Goal: Information Seeking & Learning: Learn about a topic

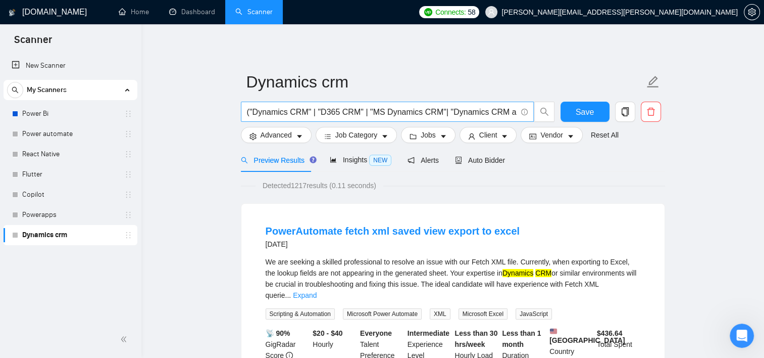
click at [470, 110] on input "("Dynamics CRM" | "D365 CRM" | "MS Dynamics CRM"| "Dynamics CRM and Power Platf…" at bounding box center [382, 112] width 270 height 13
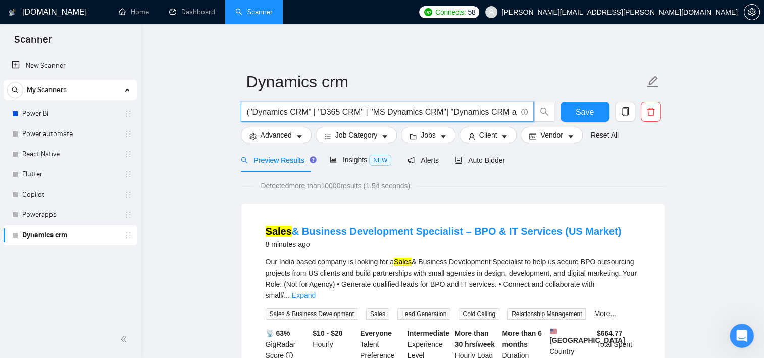
click at [505, 111] on input "("Dynamics CRM" | "D365 CRM" | "MS Dynamics CRM"| "Dynamics CRM and Power Platf…" at bounding box center [382, 112] width 270 height 13
click at [416, 113] on input "("Dynamics CRM" | "D365 CRM" | "MS Dynamics CRM"| "Dynamics CRM and Power Platf…" at bounding box center [382, 112] width 270 height 13
drag, startPoint x: 454, startPoint y: 111, endPoint x: 480, endPoint y: 114, distance: 25.9
click at [480, 114] on input "("Dynamics CRM" | "D365 CRM" | "MS Dynamics CRM"| "Dynamics CRM and Power Platf…" at bounding box center [382, 112] width 270 height 13
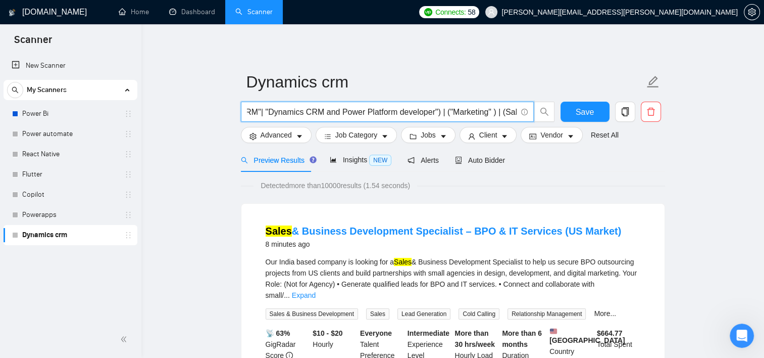
scroll to position [0, 183]
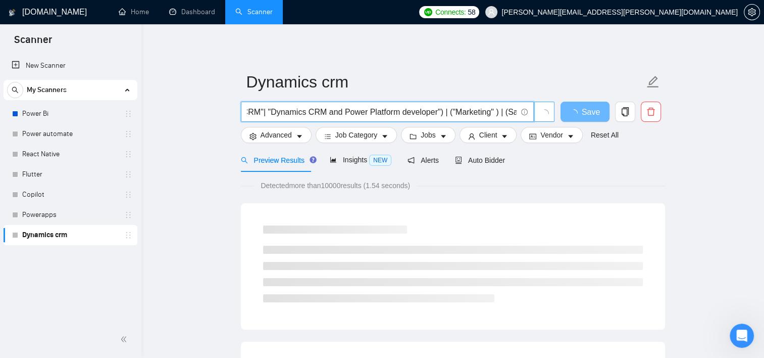
drag, startPoint x: 440, startPoint y: 115, endPoint x: 541, endPoint y: 110, distance: 100.7
click at [541, 110] on span "("Dynamics CRM" | "D365 CRM" | "MS Dynamics CRM"| "Dynamics CRM and Power Platf…" at bounding box center [398, 112] width 314 height 20
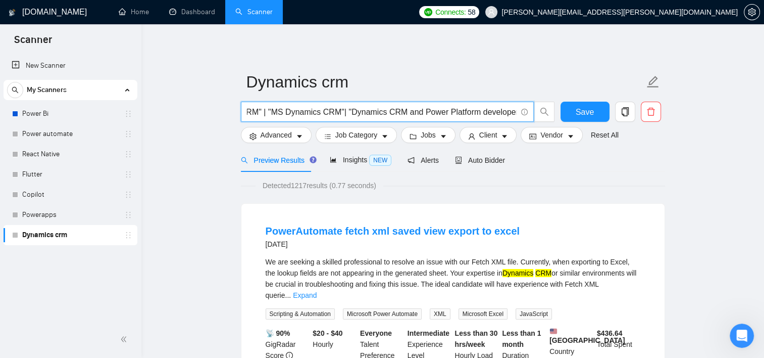
click at [511, 113] on input "("Dynamics CRM" | "D365 CRM" | "MS Dynamics CRM"| "Dynamics CRM and Power Platf…" at bounding box center [382, 112] width 270 height 13
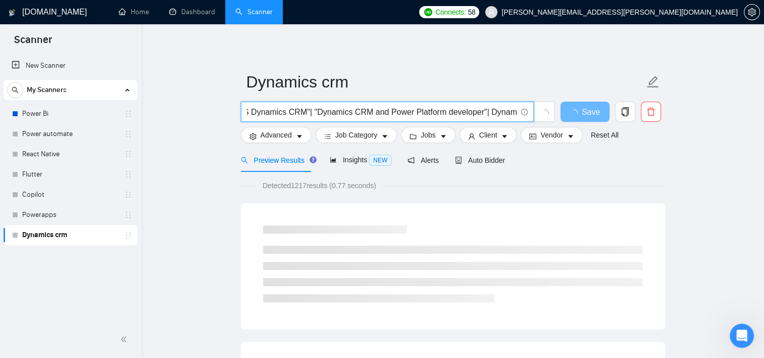
click at [483, 112] on input "("Dynamics CRM" | "D365 CRM" | "MS Dynamics CRM"| "Dynamics CRM and Power Platf…" at bounding box center [382, 112] width 270 height 13
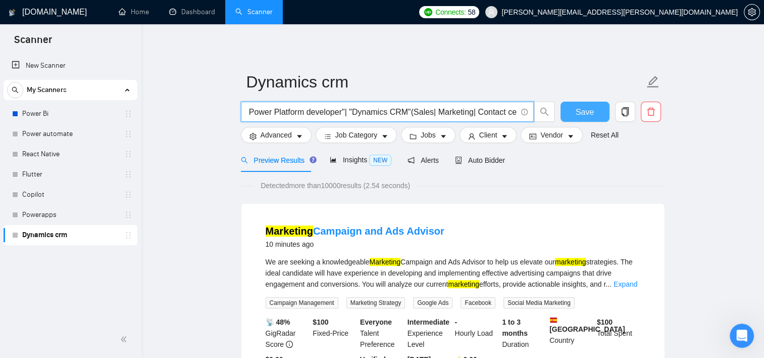
scroll to position [0, 282]
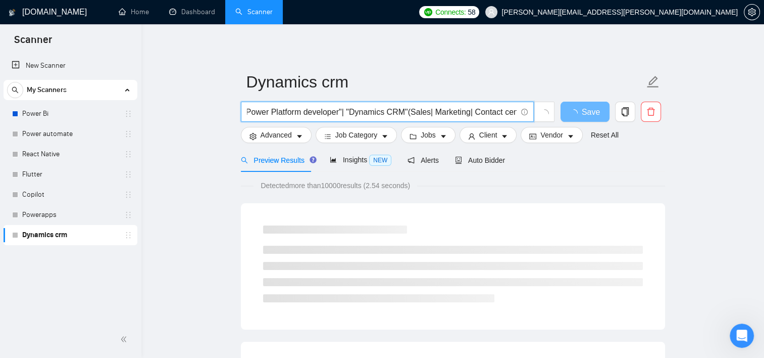
click at [462, 112] on input "("Dynamics CRM" | "D365 CRM" | "MS Dynamics CRM"| "Dynamics CRM and Power Platf…" at bounding box center [382, 112] width 270 height 13
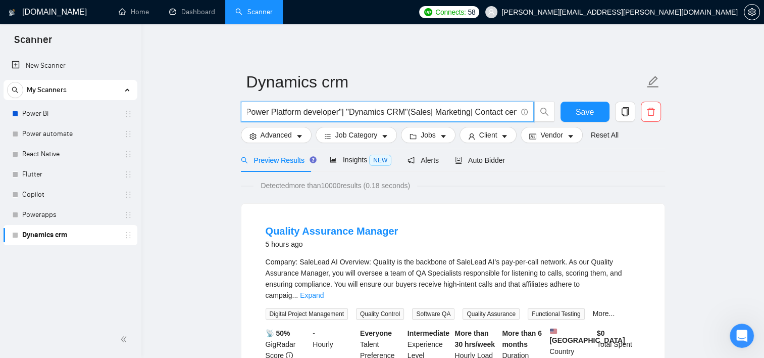
click at [514, 114] on input "("Dynamics CRM" | "D365 CRM" | "MS Dynamics CRM"| "Dynamics CRM and Power Platf…" at bounding box center [382, 112] width 270 height 13
click at [490, 113] on input "("Dynamics CRM" | "D365 CRM" | "MS Dynamics CRM"| "Dynamics CRM and Power Platf…" at bounding box center [382, 112] width 270 height 13
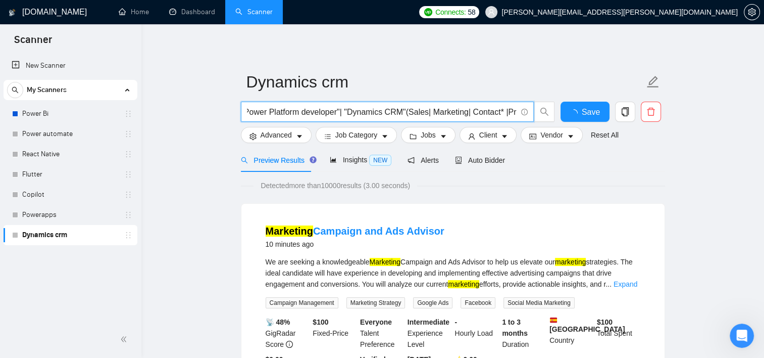
scroll to position [0, 287]
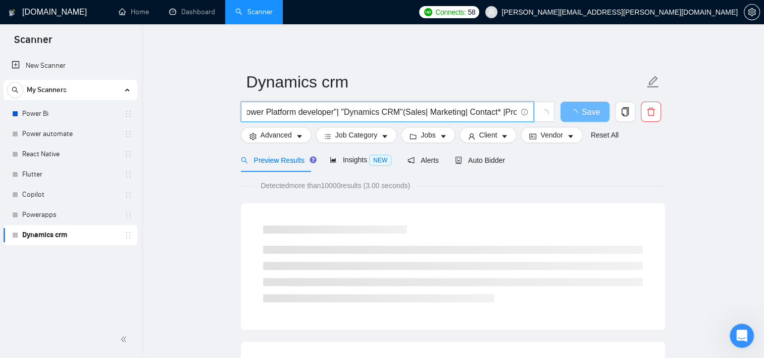
click at [493, 114] on input "("Dynamics CRM" | "D365 CRM" | "MS Dynamics CRM"| "Dynamics CRM and Power Platf…" at bounding box center [382, 112] width 270 height 13
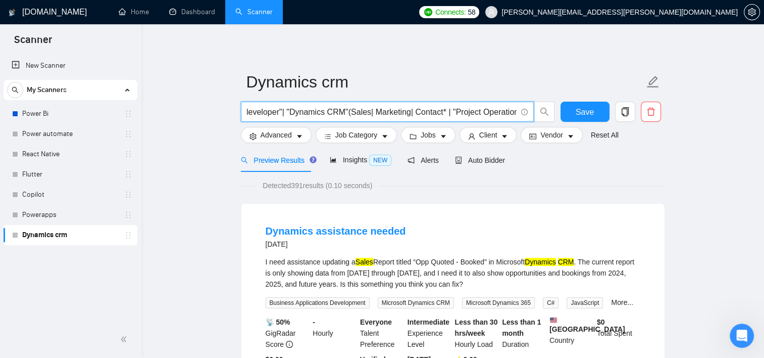
scroll to position [0, 339]
click at [365, 113] on input "("Dynamics CRM" | "D365 CRM" | "MS Dynamics CRM"| "Dynamics CRM and Power Platf…" at bounding box center [382, 112] width 270 height 13
click at [513, 111] on input "("Dynamics CRM" | "D365 CRM" | "MS Dynamics CRM"| "Dynamics CRM and Power Platf…" at bounding box center [382, 112] width 270 height 13
type input "("Dynamics CRM" | "D365 CRM" | "MS Dynamics CRM"| "Dynamics CRM and Power Platf…"
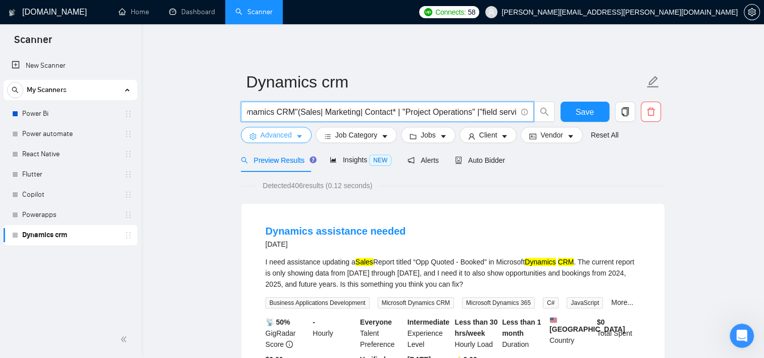
click at [284, 131] on span "Advanced" at bounding box center [276, 134] width 31 height 11
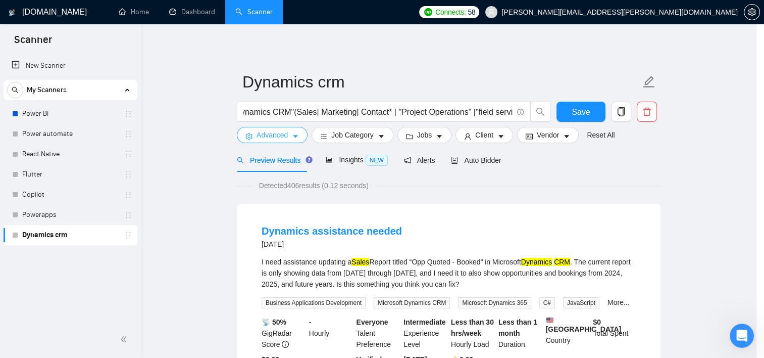
scroll to position [0, 0]
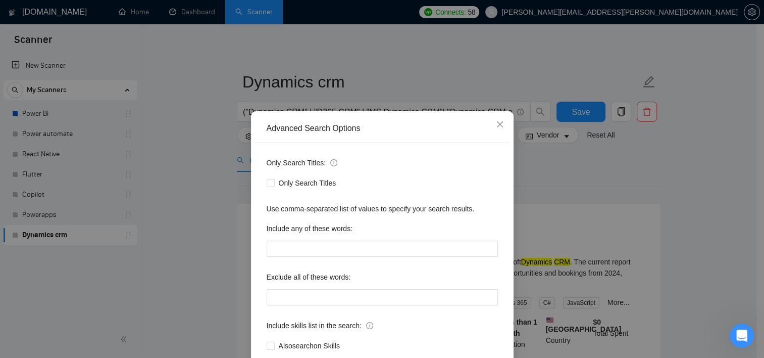
click at [465, 62] on div "Advanced Search Options Only Search Titles: Only Search Titles Use comma-separa…" at bounding box center [382, 179] width 764 height 358
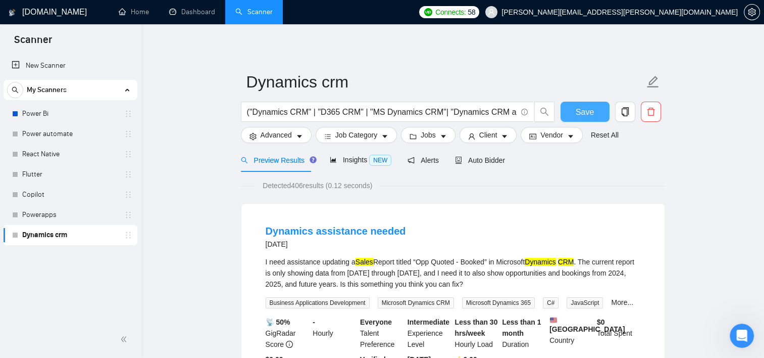
click at [584, 115] on span "Save" at bounding box center [585, 112] width 18 height 13
click at [293, 136] on button "Advanced" at bounding box center [276, 135] width 71 height 16
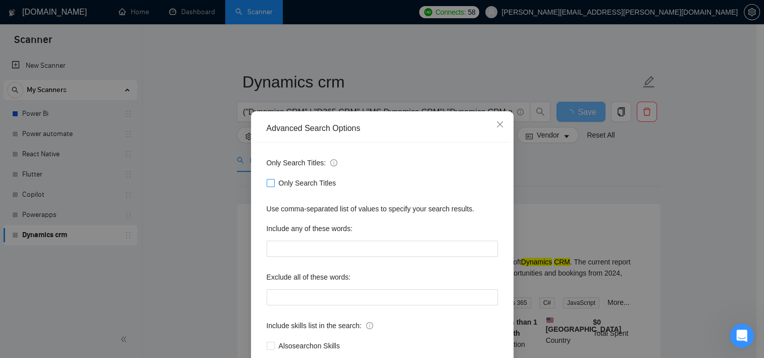
click at [300, 185] on span "Only Search Titles" at bounding box center [308, 182] width 66 height 11
click at [274, 185] on input "Only Search Titles" at bounding box center [270, 182] width 7 height 7
click at [300, 185] on span "Only Search Titles" at bounding box center [308, 182] width 66 height 11
click at [274, 185] on input "Only Search Titles" at bounding box center [270, 182] width 7 height 7
checkbox input "false"
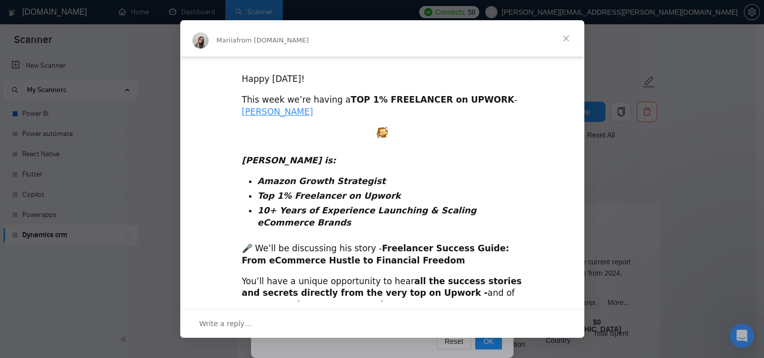
scroll to position [303, 0]
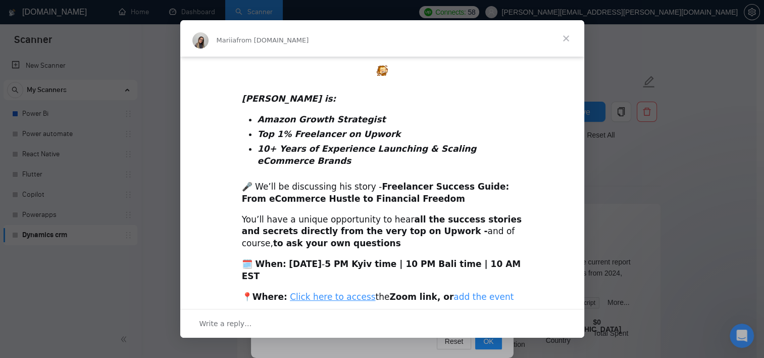
click at [450, 291] on link "add the event to your calendar here" at bounding box center [378, 302] width 272 height 22
click at [325, 291] on link "Click here to access" at bounding box center [332, 296] width 85 height 10
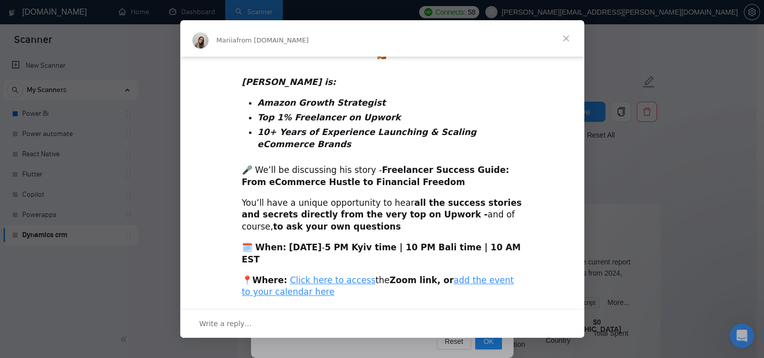
click at [562, 37] on span "Close" at bounding box center [566, 38] width 36 height 36
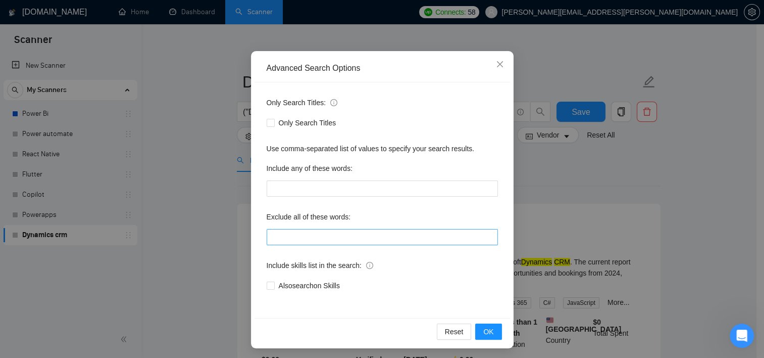
scroll to position [63, 0]
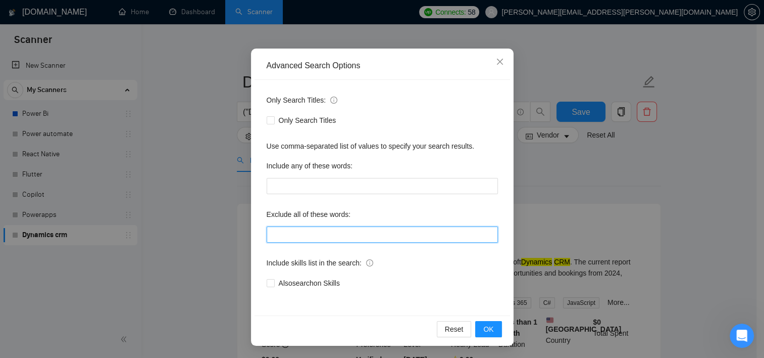
click at [317, 236] on input "text" at bounding box center [382, 234] width 231 height 16
type input ""no agencies", "won't be recruiting agencies", "agencies not to apply", "no age…"
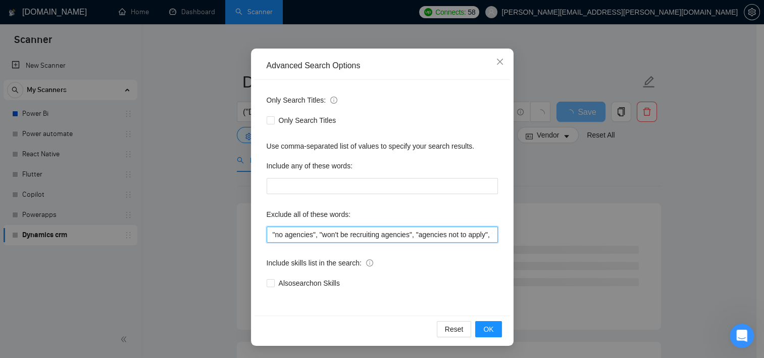
click at [382, 234] on input ""no agencies", "won't be recruiting agencies", "agencies not to apply", "no age…" at bounding box center [382, 234] width 231 height 16
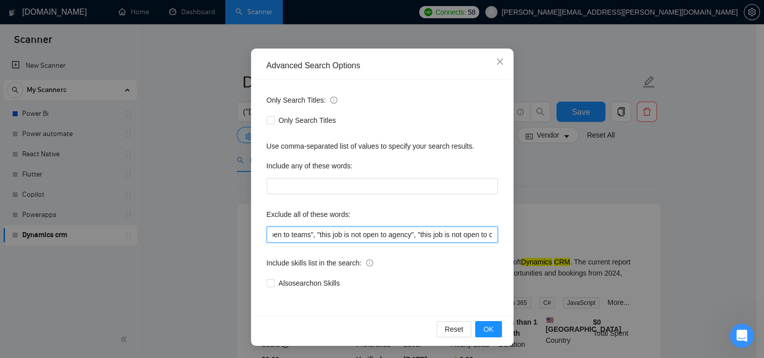
scroll to position [0, 413]
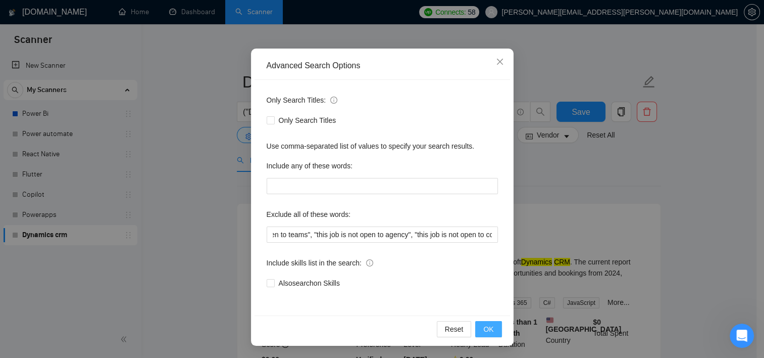
click at [478, 329] on button "OK" at bounding box center [488, 329] width 26 height 16
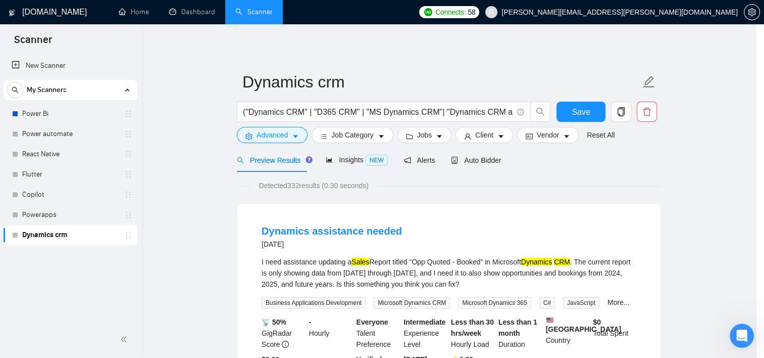
scroll to position [12, 0]
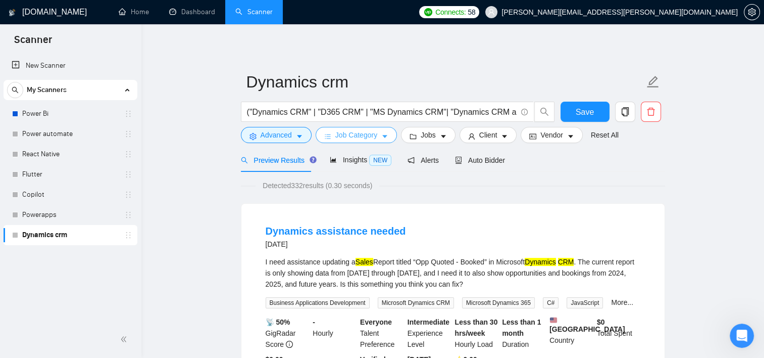
click at [375, 139] on span "Job Category" at bounding box center [356, 134] width 42 height 11
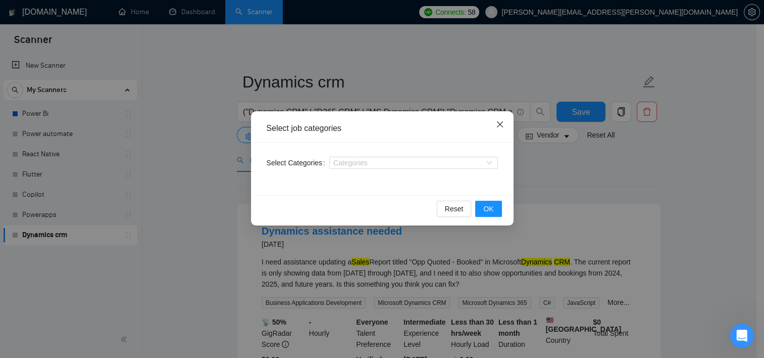
click at [498, 123] on icon "close" at bounding box center [500, 124] width 6 height 6
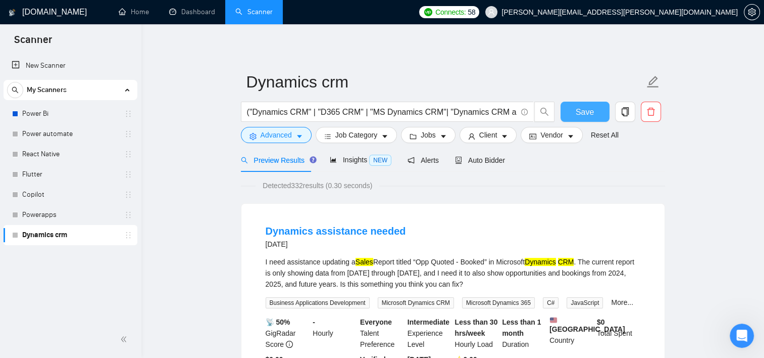
click at [570, 115] on button "Save" at bounding box center [585, 112] width 49 height 20
click at [501, 109] on input "("Dynamics CRM" | "D365 CRM" | "MS Dynamics CRM"| "Dynamics CRM and Power Platf…" at bounding box center [382, 112] width 270 height 13
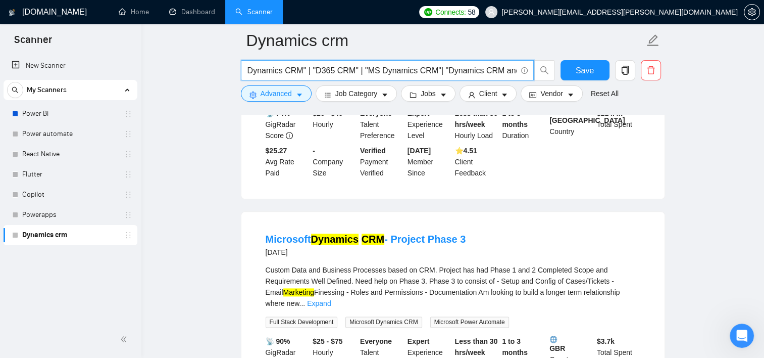
scroll to position [0, 0]
click at [438, 71] on input "("Dynamics CRM" | "D365 CRM" | "MS Dynamics CRM"| "Dynamics CRM and Power Platf…" at bounding box center [382, 70] width 270 height 13
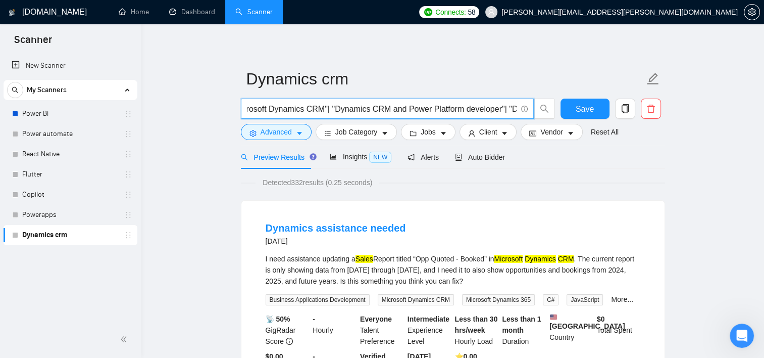
scroll to position [0, 228]
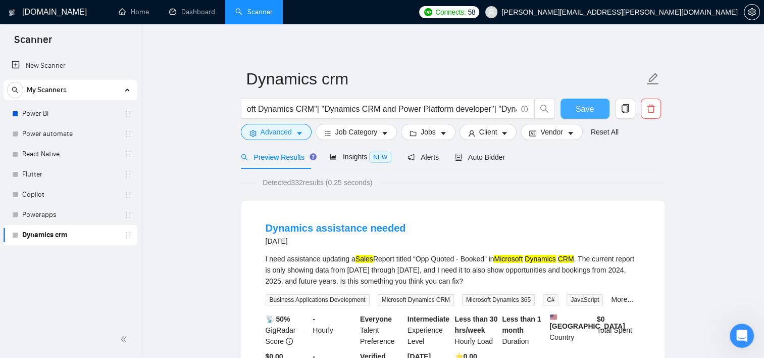
click at [579, 111] on span "Save" at bounding box center [585, 109] width 18 height 13
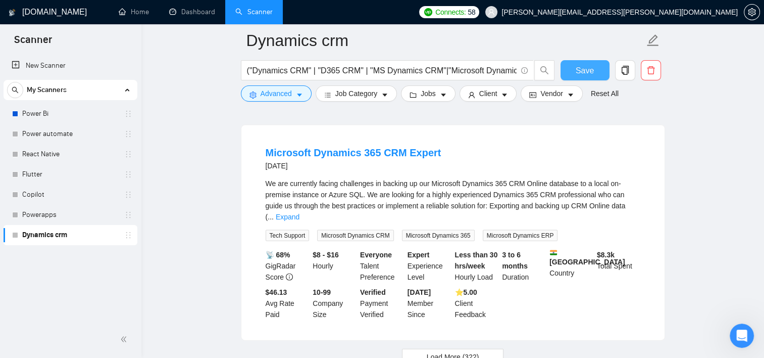
scroll to position [2173, 0]
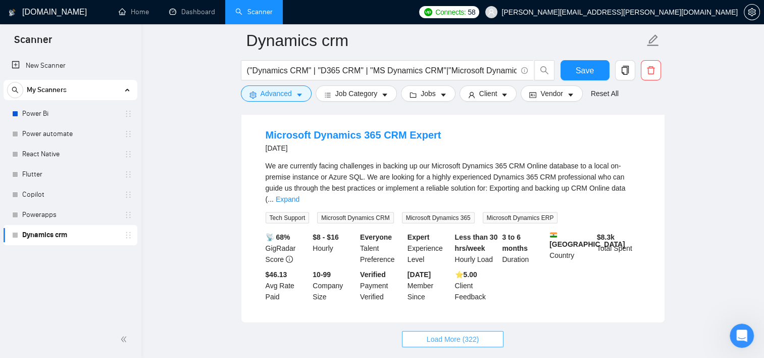
click at [464, 333] on span "Load More (322)" at bounding box center [453, 338] width 53 height 11
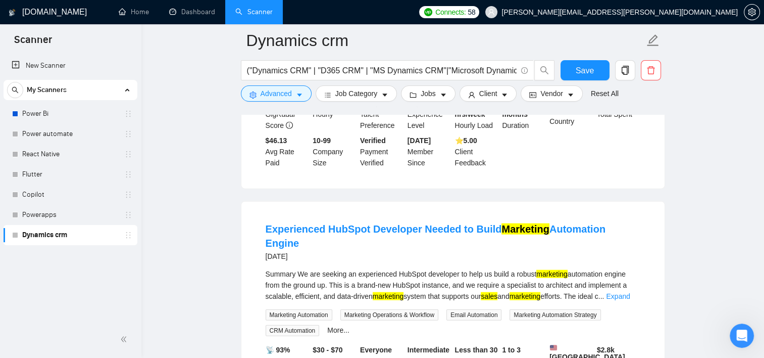
scroll to position [2325, 0]
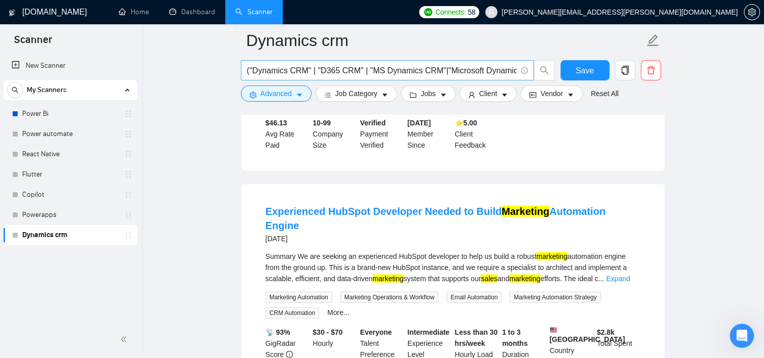
click at [448, 71] on input "("Dynamics CRM" | "D365 CRM" | "MS Dynamics CRM"|"Microsoft Dynamics CRM"| "Dyn…" at bounding box center [382, 70] width 270 height 13
click at [368, 75] on input "("Dynamics CRM" | "D365 CRM" | "MS Dynamics CRM"|"Microsoft Dynamics CRM"| "Dyn…" at bounding box center [382, 70] width 270 height 13
click at [365, 69] on input "("Dynamics CRM" | "D365 CRM" | "MS Dynamics CRM"|"Microsoft Dynamics CRM"| "Dyn…" at bounding box center [382, 70] width 270 height 13
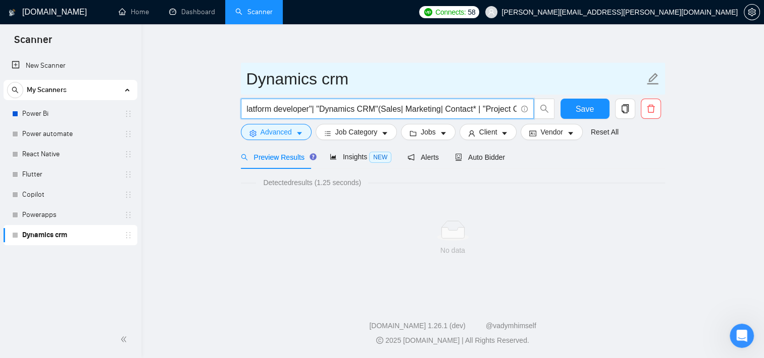
scroll to position [11, 0]
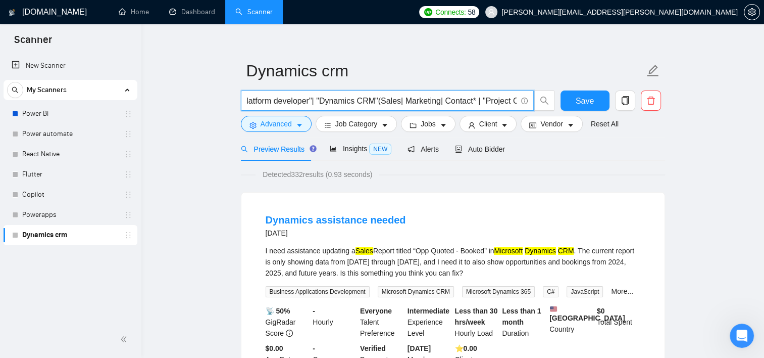
click at [367, 103] on input "("Dynamics CRM" | "D365 CRM" | "MS Dynamics CRM"|"Microsoft Dynamics CRM"| "Dyn…" at bounding box center [382, 100] width 270 height 13
click at [309, 102] on input "("Dynamics CRM" | "D365 CRM" | "MS Dynamics CRM"|"Microsoft Dynamics CRM"| "Dyn…" at bounding box center [382, 100] width 270 height 13
click at [369, 101] on input "("Dynamics CRM" | "D365 CRM" | "MS Dynamics CRM"|"Microsoft Dynamics CRM"| "Dyn…" at bounding box center [382, 100] width 270 height 13
click at [247, 100] on input "("Dynamics CRM" | "D365 CRM" | "MS Dynamics CRM"|"Microsoft Dynamics CRM"| "Dyn…" at bounding box center [382, 100] width 270 height 13
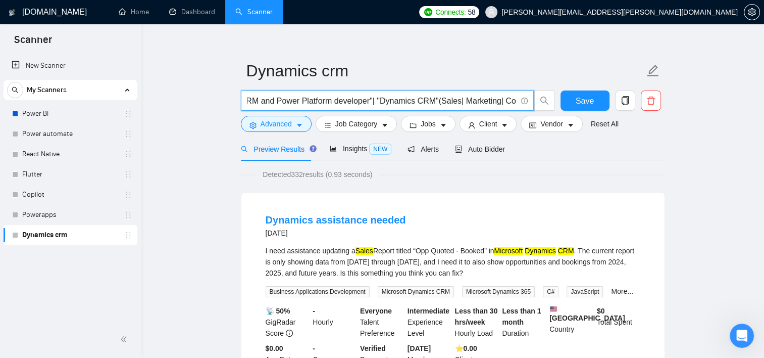
scroll to position [0, 353]
click at [362, 101] on input "("Dynamics CRM" | "D365 CRM" | "MS Dynamics CRM"|"Microsoft Dynamics CRM"| "Dyn…" at bounding box center [382, 100] width 270 height 13
type input "("Dynamics CRM" | "D365 CRM" | "MS Dynamics CRM"|"Microsoft Dynamics CRM"| "Dyn…"
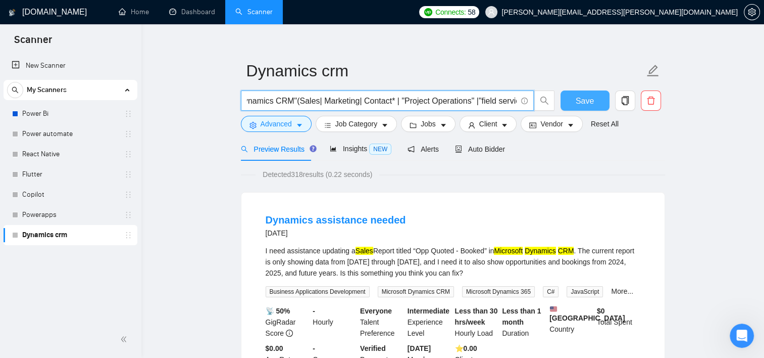
click at [594, 100] on button "Save" at bounding box center [585, 100] width 49 height 20
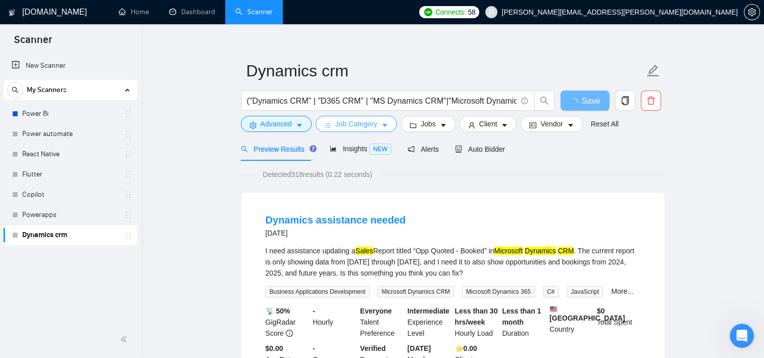
click at [374, 127] on span "Job Category" at bounding box center [356, 123] width 42 height 11
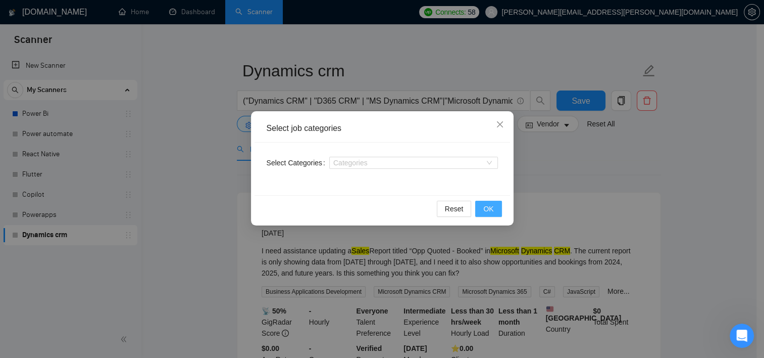
click at [493, 206] on button "OK" at bounding box center [488, 209] width 26 height 16
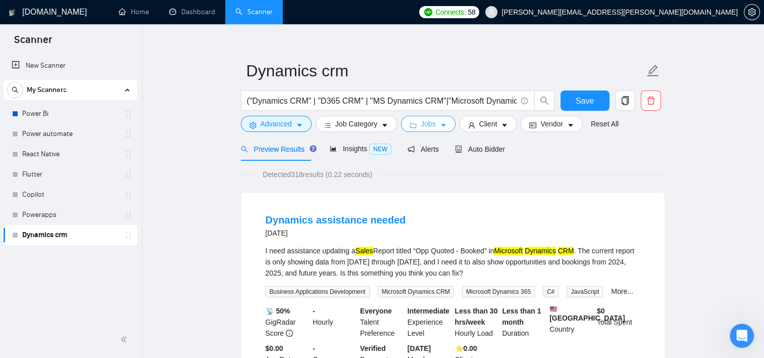
click at [436, 119] on button "Jobs" at bounding box center [428, 124] width 55 height 16
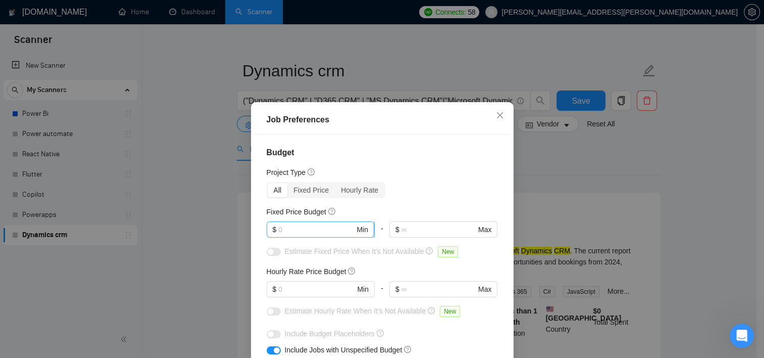
click at [297, 229] on input "text" at bounding box center [316, 229] width 76 height 11
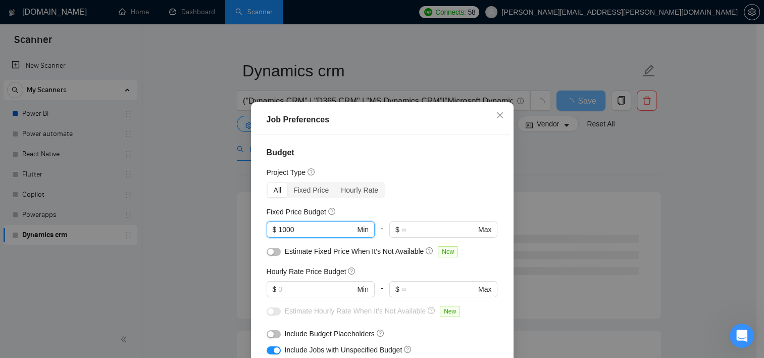
type input "1000"
click at [420, 158] on h4 "Budget" at bounding box center [382, 152] width 231 height 12
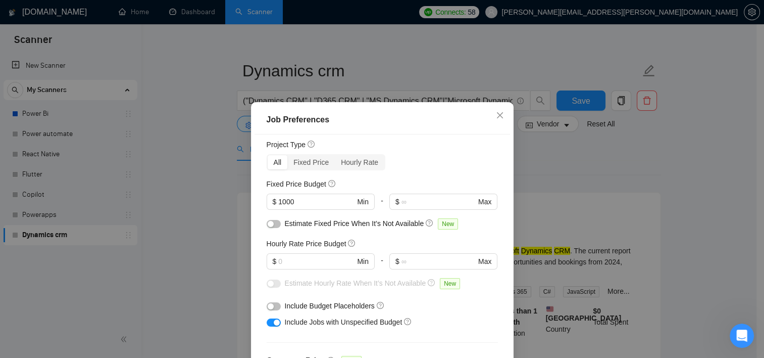
scroll to position [51, 0]
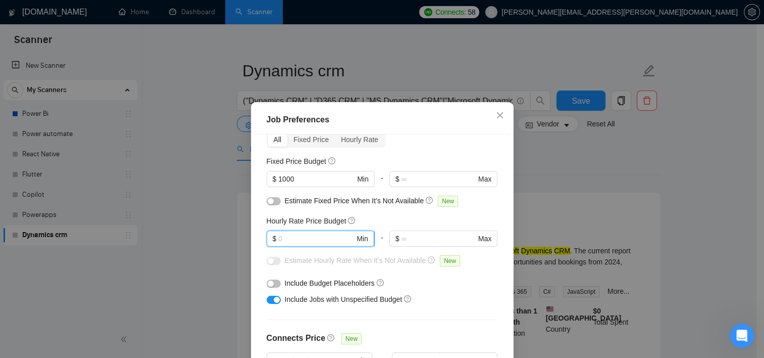
click at [289, 241] on input "text" at bounding box center [316, 238] width 76 height 11
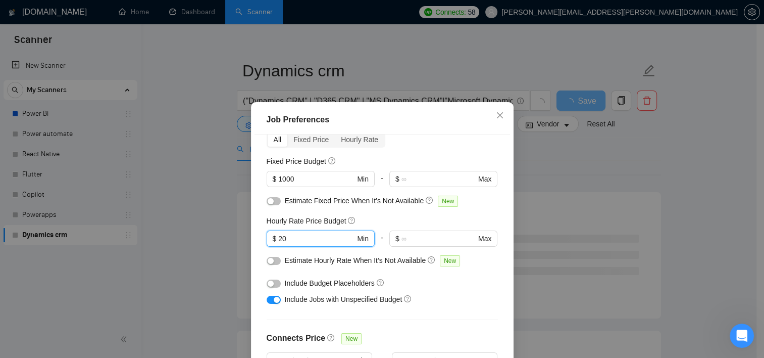
type input "20"
click at [467, 214] on div "Budget Project Type All Fixed Price Hourly Rate Fixed Price Budget $ 1000 Min -…" at bounding box center [383, 259] width 256 height 251
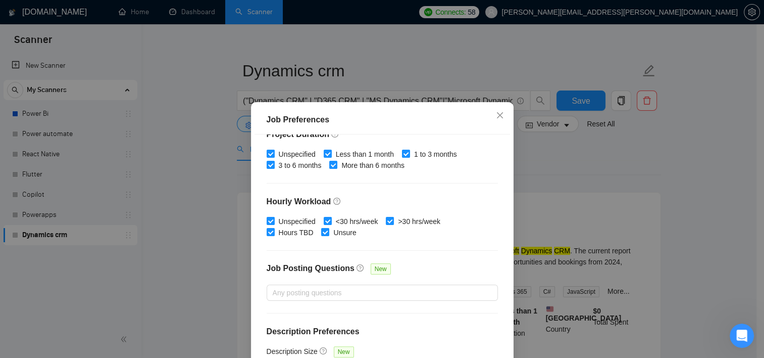
scroll to position [319, 0]
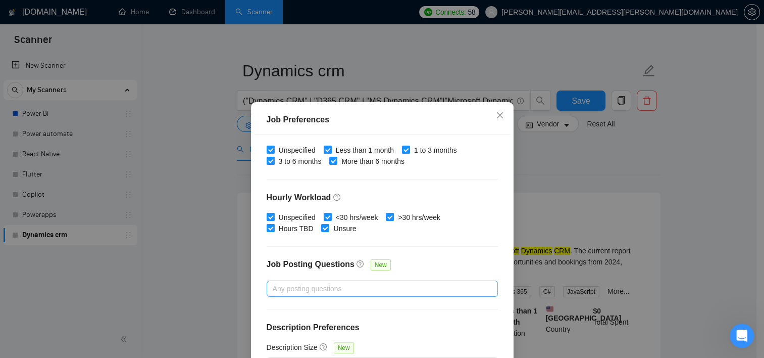
click at [451, 287] on div at bounding box center [377, 288] width 216 height 12
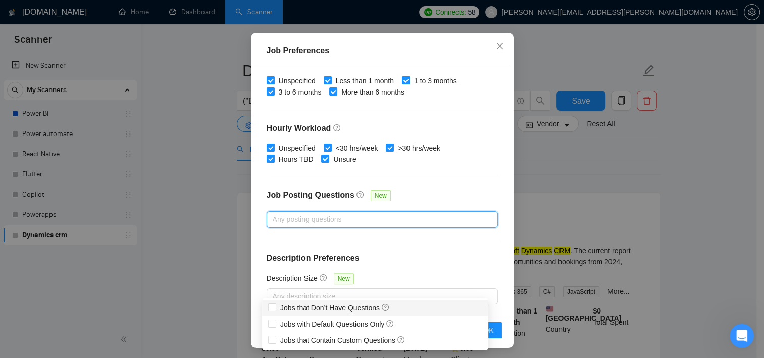
scroll to position [71, 0]
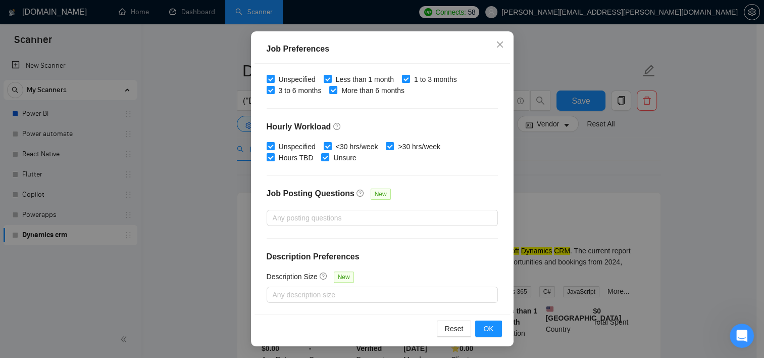
click at [448, 258] on h4 "Description Preferences" at bounding box center [382, 257] width 231 height 12
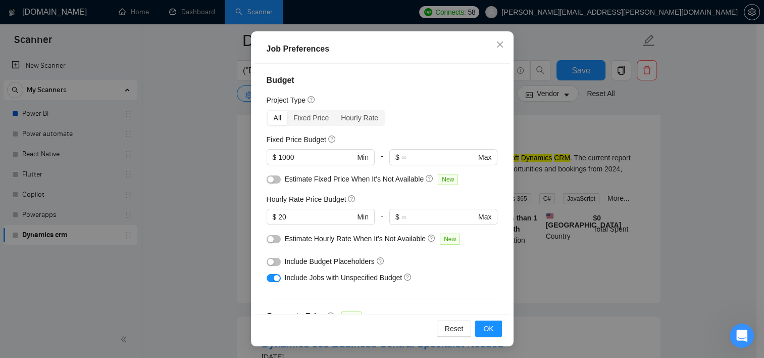
scroll to position [0, 0]
click at [483, 328] on span "OK" at bounding box center [488, 328] width 10 height 11
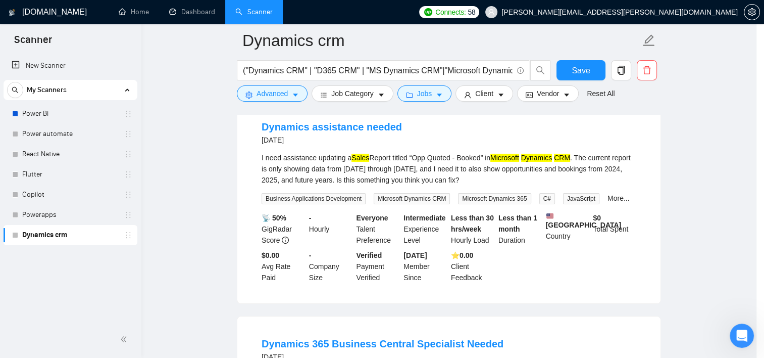
scroll to position [30, 0]
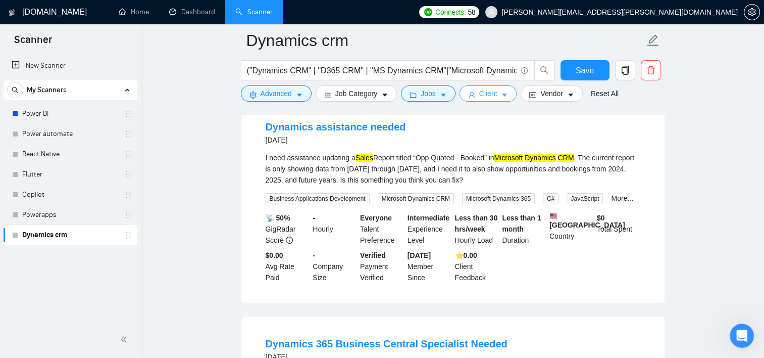
click at [484, 93] on span "Client" at bounding box center [488, 93] width 18 height 11
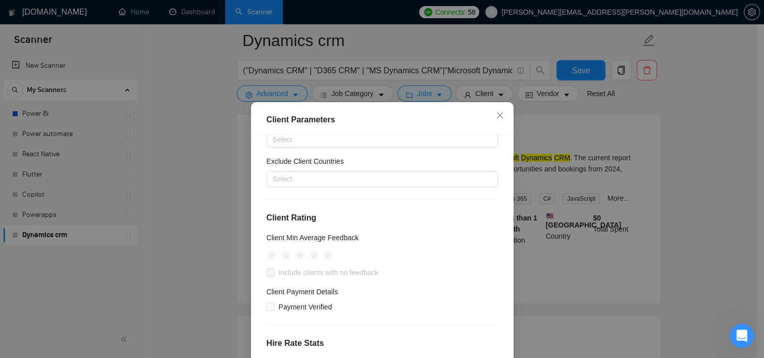
scroll to position [0, 0]
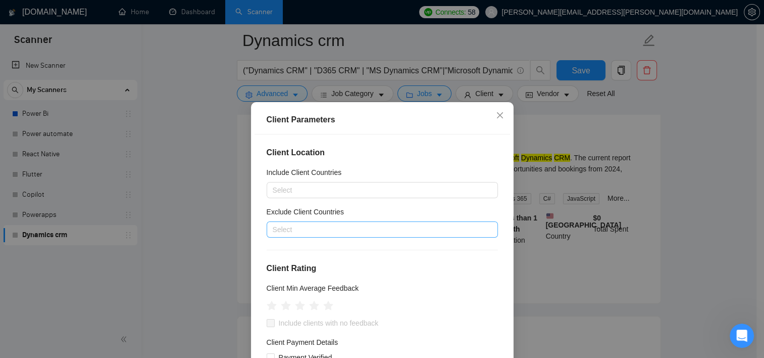
click at [371, 225] on div at bounding box center [377, 229] width 216 height 12
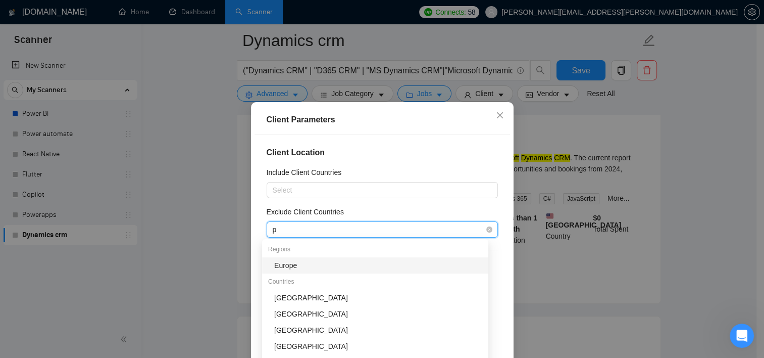
type input "pa"
click at [301, 263] on div "[GEOGRAPHIC_DATA]" at bounding box center [378, 265] width 208 height 11
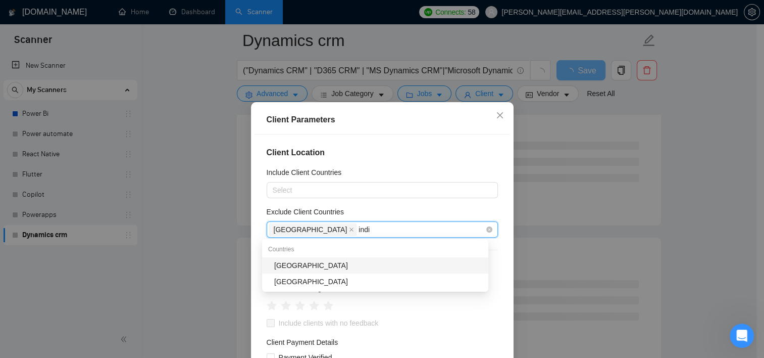
type input "india"
click at [305, 263] on div "[GEOGRAPHIC_DATA]" at bounding box center [378, 265] width 208 height 11
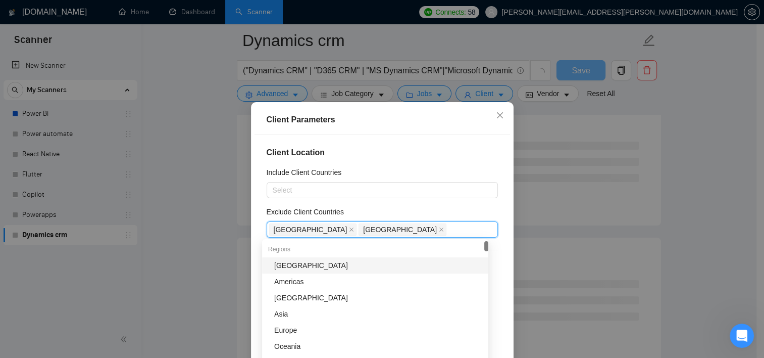
click at [255, 242] on div "Client Location Include Client Countries Select Exclude Client Countries [GEOGR…" at bounding box center [383, 259] width 256 height 251
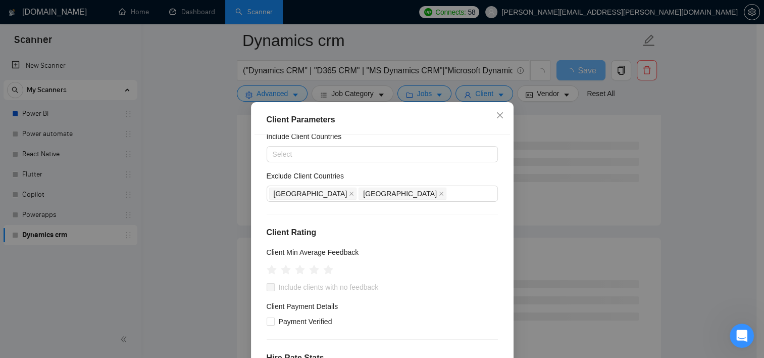
scroll to position [51, 0]
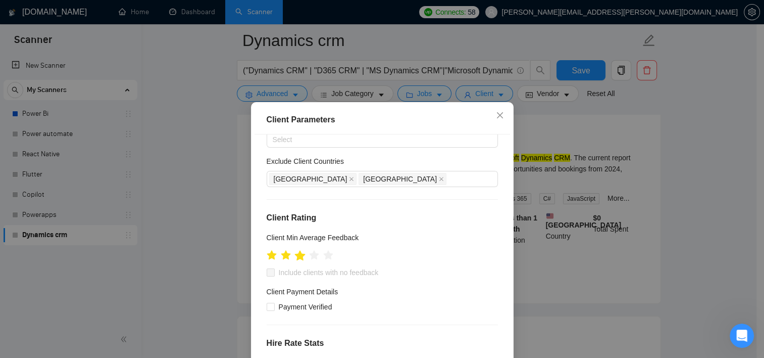
click at [297, 257] on icon "star" at bounding box center [299, 255] width 11 height 10
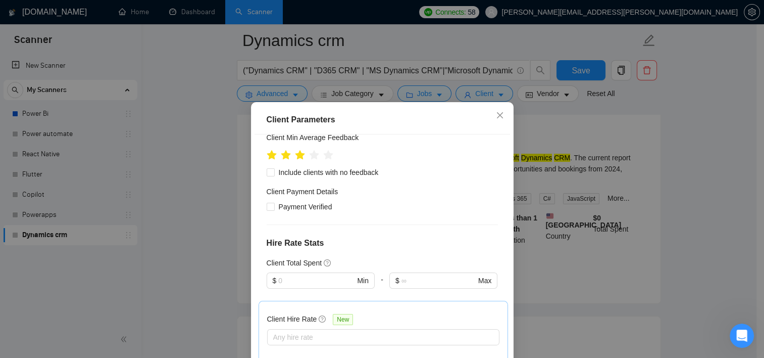
scroll to position [152, 0]
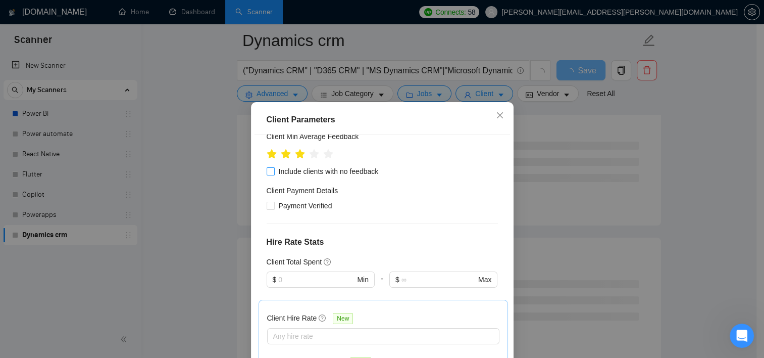
click at [268, 171] on input "Include clients with no feedback" at bounding box center [270, 170] width 7 height 7
checkbox input "true"
click at [267, 205] on input "Payment Verified" at bounding box center [270, 205] width 7 height 7
checkbox input "true"
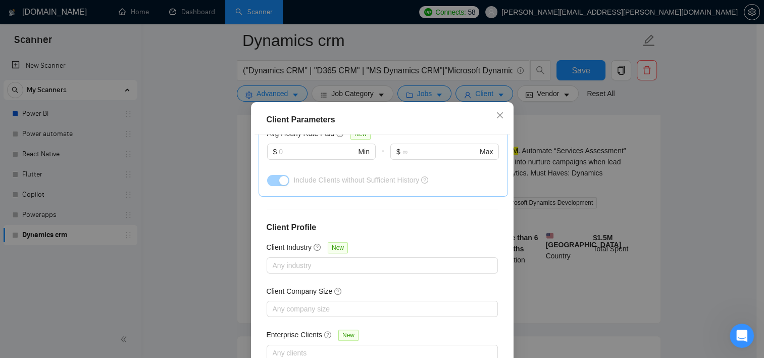
scroll to position [71, 0]
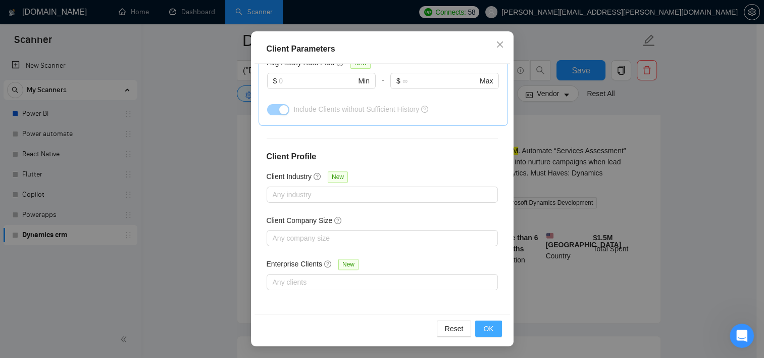
click at [494, 331] on button "OK" at bounding box center [488, 328] width 26 height 16
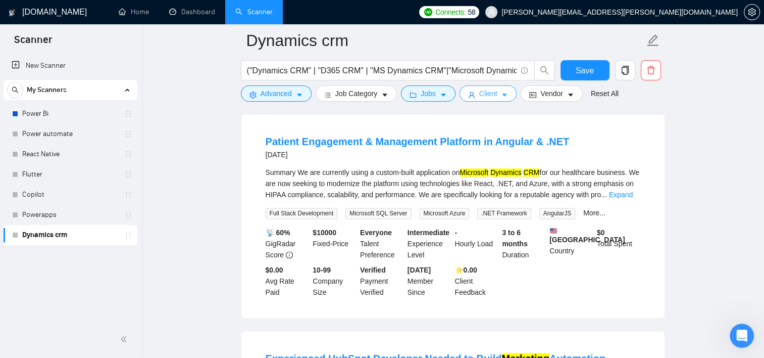
scroll to position [1195, 0]
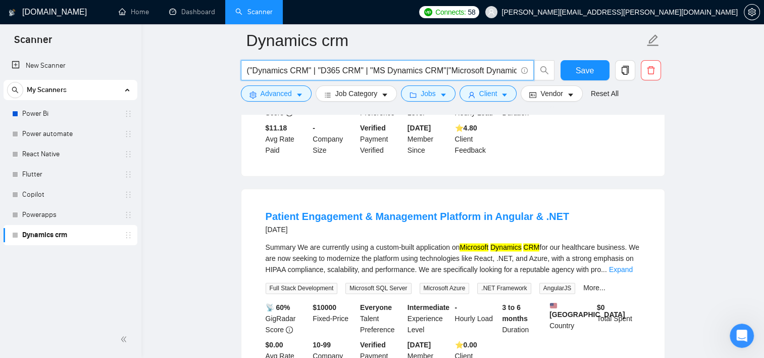
click at [508, 70] on input "("Dynamics CRM" | "D365 CRM" | "MS Dynamics CRM"|"Microsoft Dynamics CRM"| "Dyn…" at bounding box center [382, 70] width 270 height 13
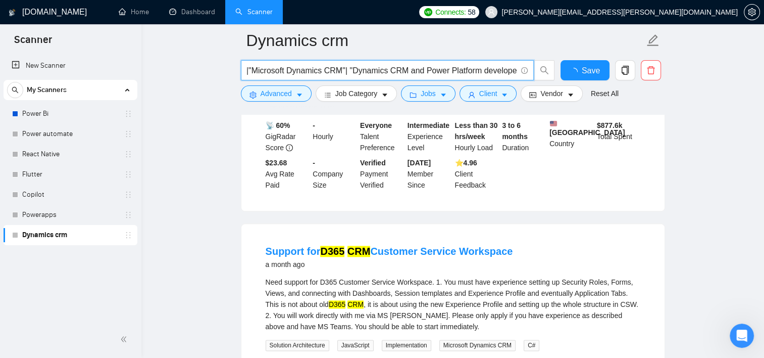
scroll to position [0, 0]
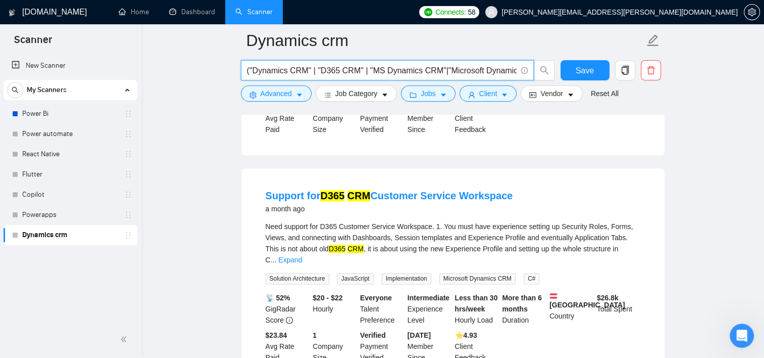
click at [511, 67] on input "("Dynamics CRM" | "D365 CRM" | "MS Dynamics CRM"|"Microsoft Dynamics CRM"| "Dyn…" at bounding box center [382, 70] width 270 height 13
paste input "("Dynamics CRM"(Sales| Marketing| Contact* | "Project Operations" |"field servi…"
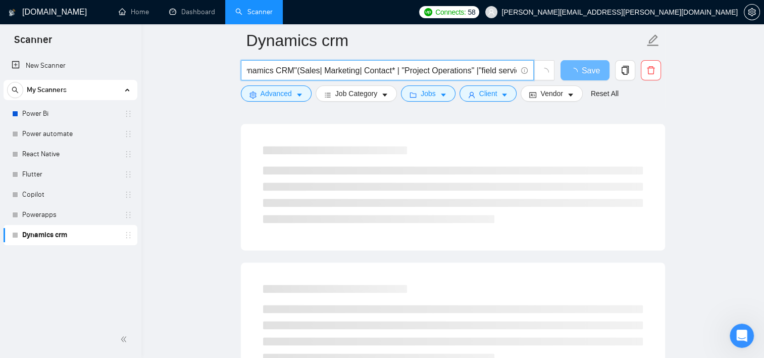
click at [304, 70] on input "("Dynamics CRM" | "D365 CRM" | "MS Dynamics CRM"|"Microsoft Dynamics CRM"| "Dyn…" at bounding box center [382, 70] width 270 height 13
click at [348, 71] on input "("Dynamics CRM" | "D365 CRM" | "MS Dynamics CRM"|"Microsoft Dynamics CRM"| "Dyn…" at bounding box center [382, 70] width 270 height 13
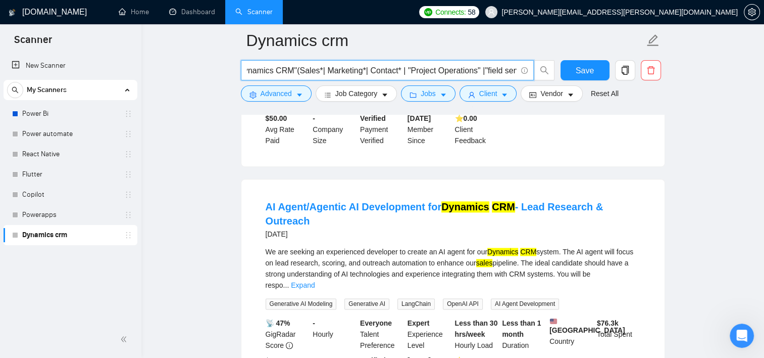
click at [461, 72] on input "("Dynamics CRM" | "D365 CRM" | "MS Dynamics CRM"|"Microsoft Dynamics CRM"| "Dyn…" at bounding box center [382, 70] width 270 height 13
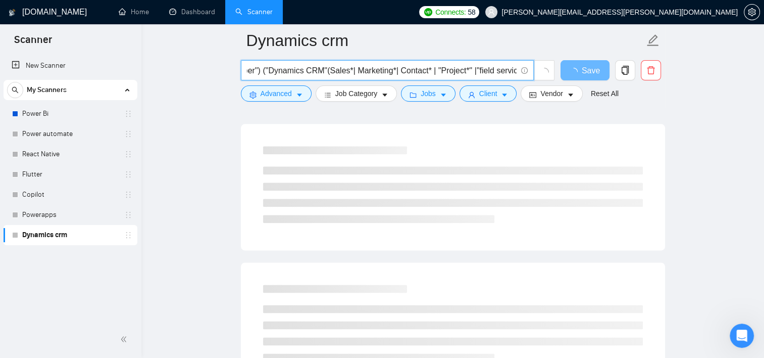
scroll to position [0, 467]
type input "("Dynamics CRM" | "D365 CRM" | "MS Dynamics CRM"|"Microsoft Dynamics CRM"| "Dyn…"
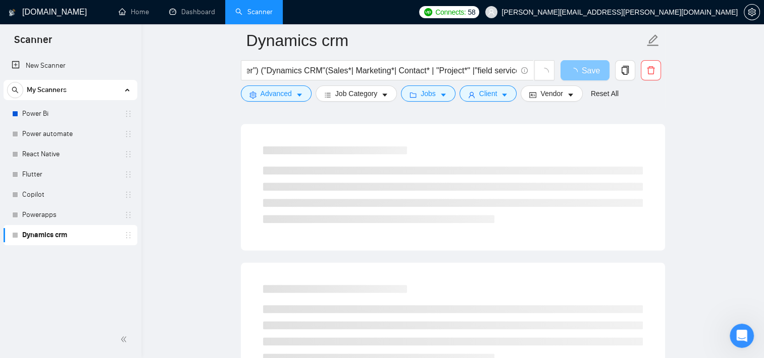
click at [582, 72] on span "loading" at bounding box center [576, 72] width 12 height 8
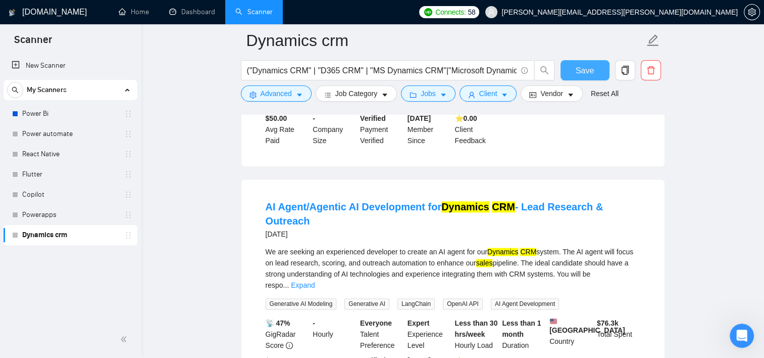
click at [582, 72] on span "Save" at bounding box center [585, 70] width 18 height 13
click at [567, 93] on icon "caret-down" at bounding box center [570, 94] width 7 height 7
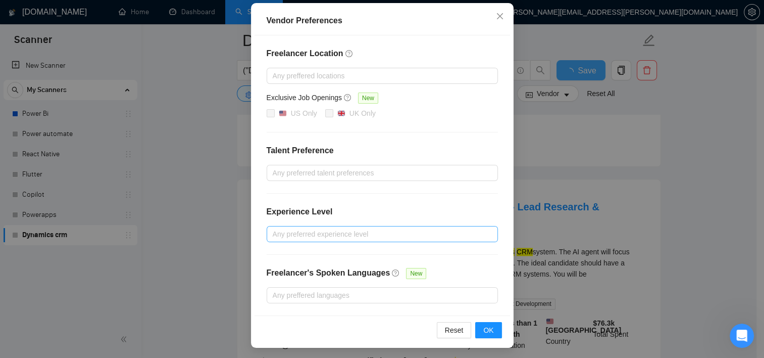
scroll to position [109, 0]
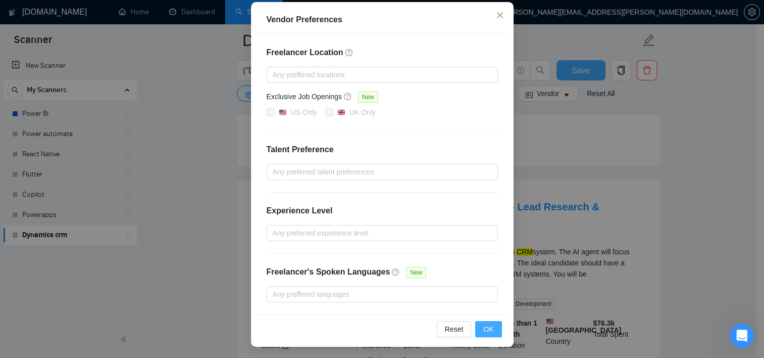
click at [483, 329] on span "OK" at bounding box center [488, 328] width 10 height 11
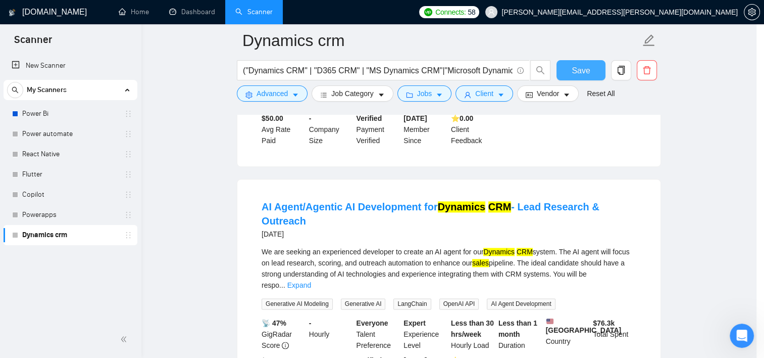
scroll to position [59, 0]
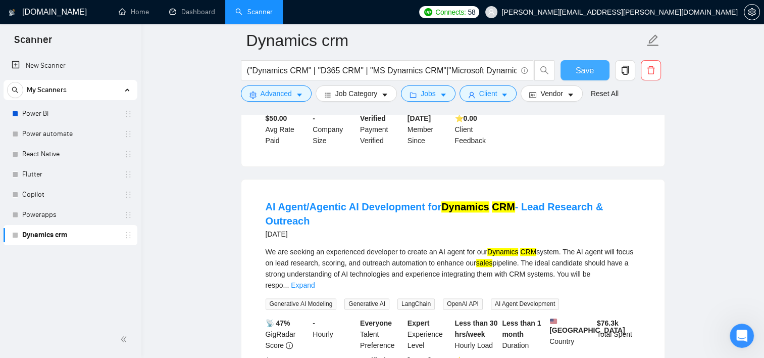
click at [585, 111] on div at bounding box center [453, 111] width 424 height 8
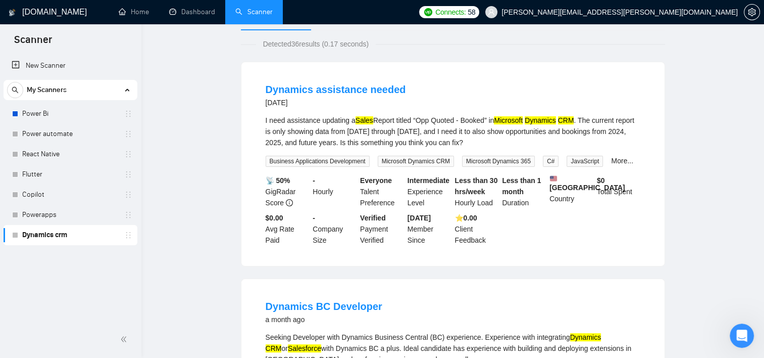
scroll to position [0, 0]
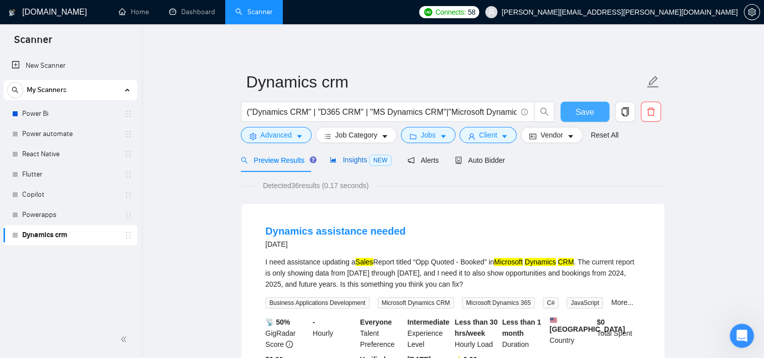
click at [351, 157] on span "Insights NEW" at bounding box center [361, 160] width 62 height 8
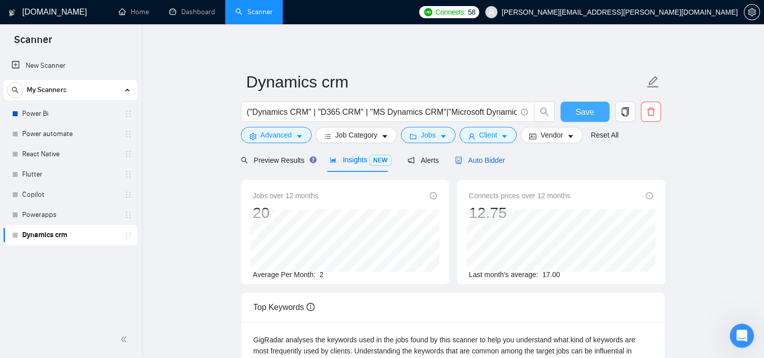
click at [485, 164] on span "Auto Bidder" at bounding box center [480, 160] width 50 height 8
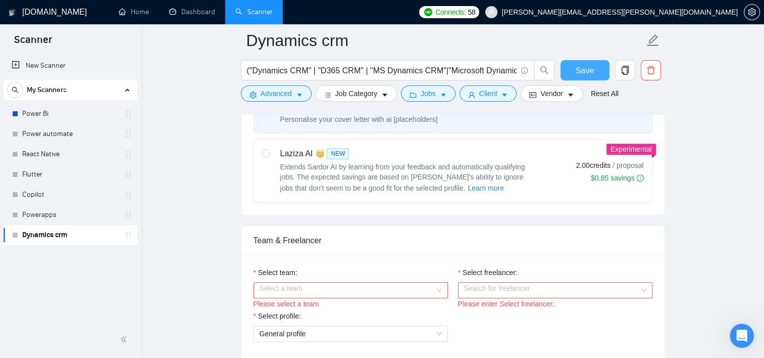
scroll to position [455, 0]
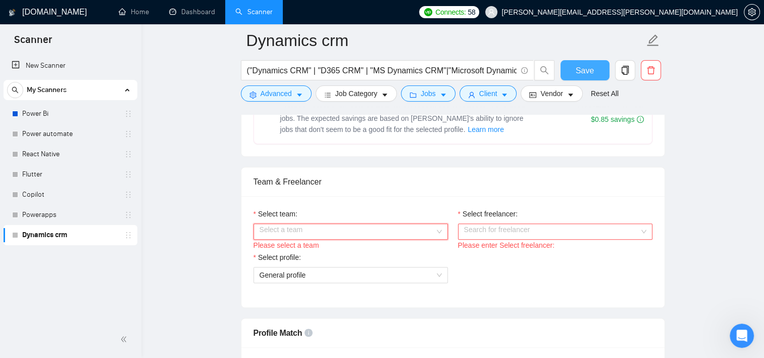
click at [357, 230] on input "Select team:" at bounding box center [347, 231] width 175 height 15
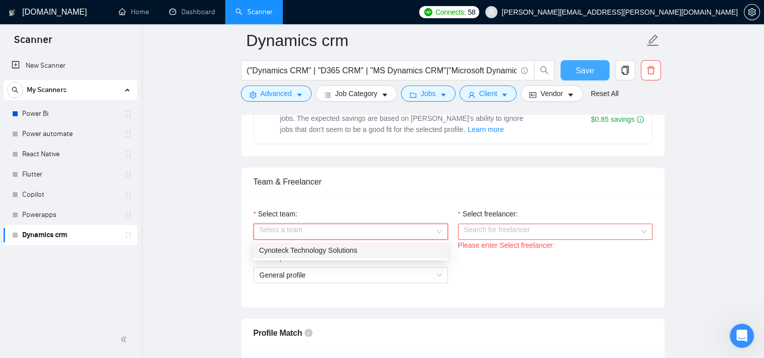
click at [351, 244] on div "Cynoteck Technology Solutions" at bounding box center [350, 250] width 194 height 16
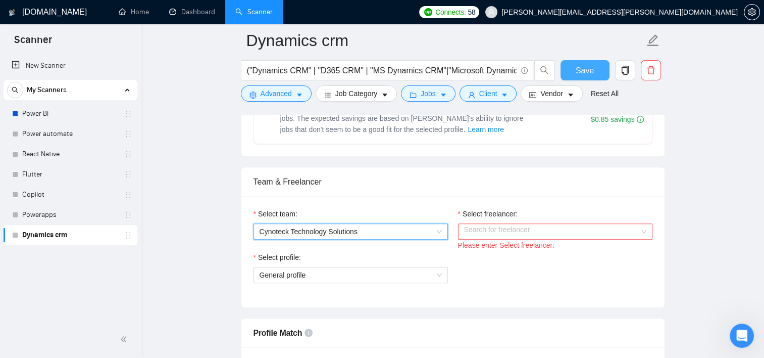
click at [572, 225] on input "Select freelancer:" at bounding box center [551, 231] width 175 height 15
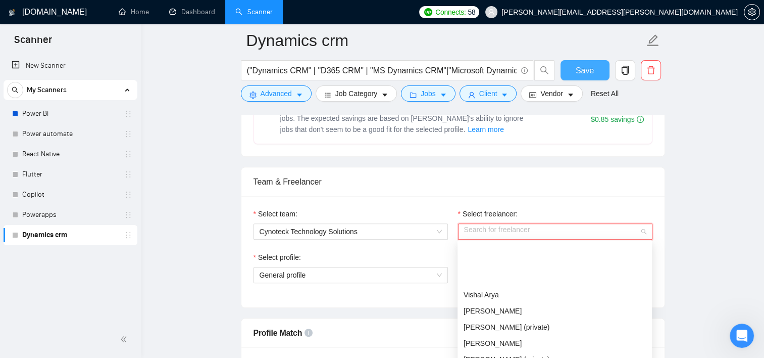
scroll to position [152, 0]
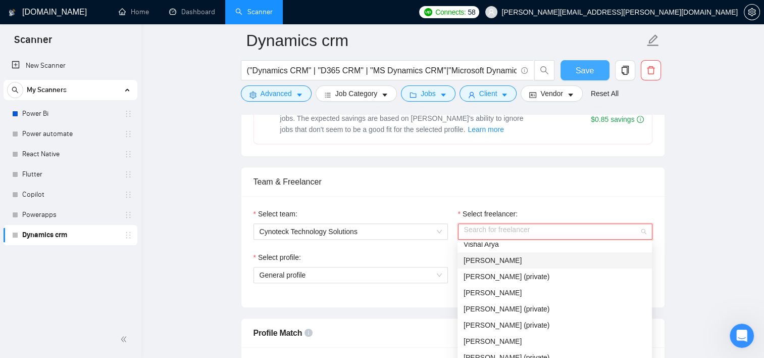
click at [549, 255] on div "[PERSON_NAME]" at bounding box center [555, 260] width 182 height 11
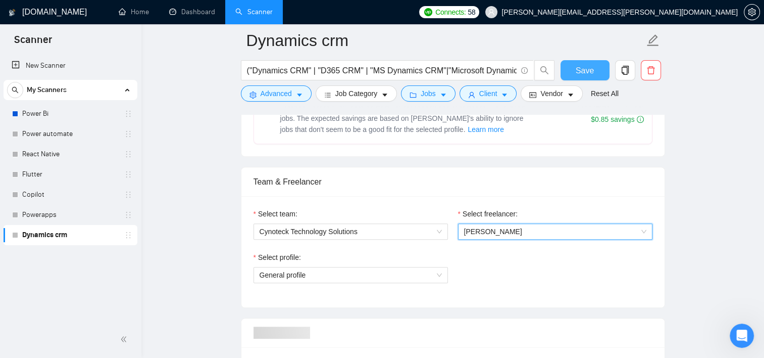
click at [555, 268] on div "Select profile: General profile" at bounding box center [453, 273] width 409 height 43
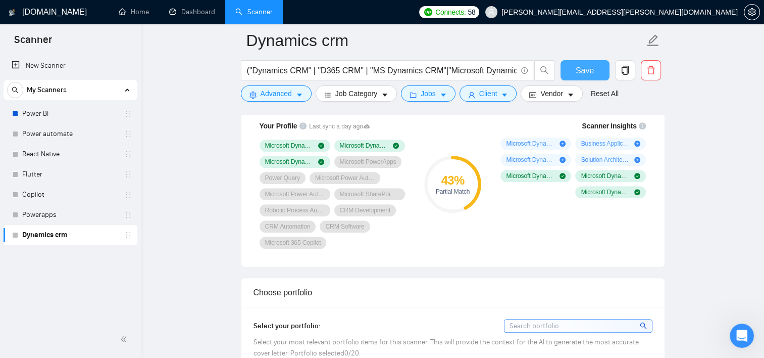
scroll to position [808, 0]
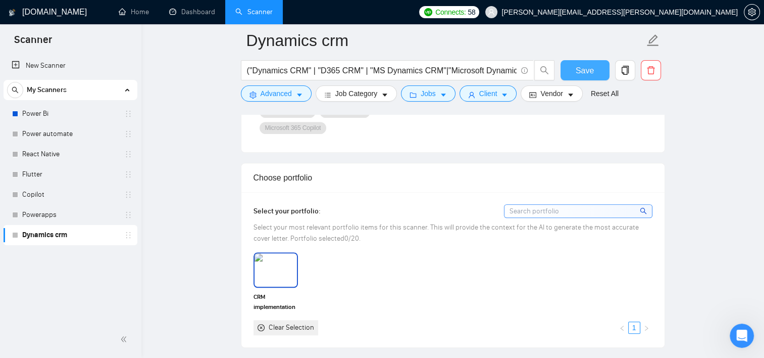
click at [273, 270] on img at bounding box center [276, 269] width 42 height 33
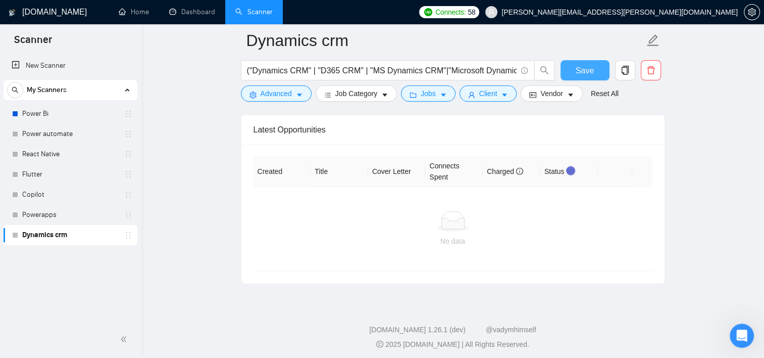
scroll to position [2431, 0]
click at [576, 70] on button "Save" at bounding box center [585, 70] width 49 height 20
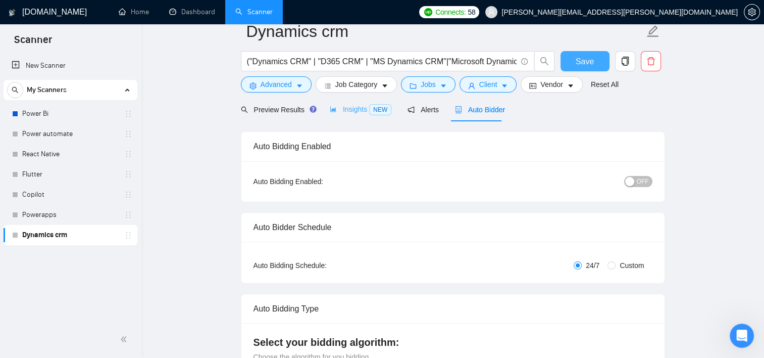
scroll to position [0, 0]
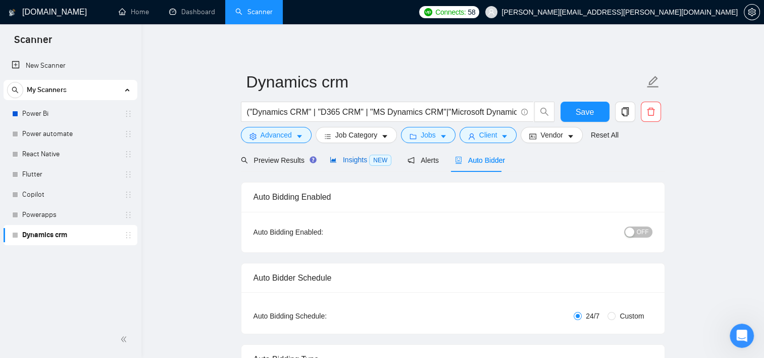
click at [345, 162] on span "Insights NEW" at bounding box center [361, 160] width 62 height 8
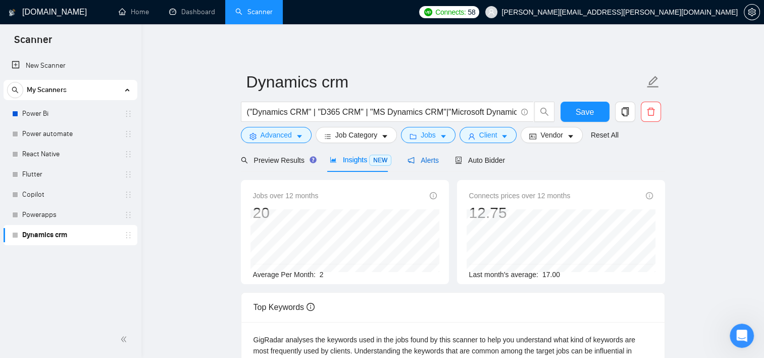
click at [424, 161] on span "Alerts" at bounding box center [423, 160] width 31 height 8
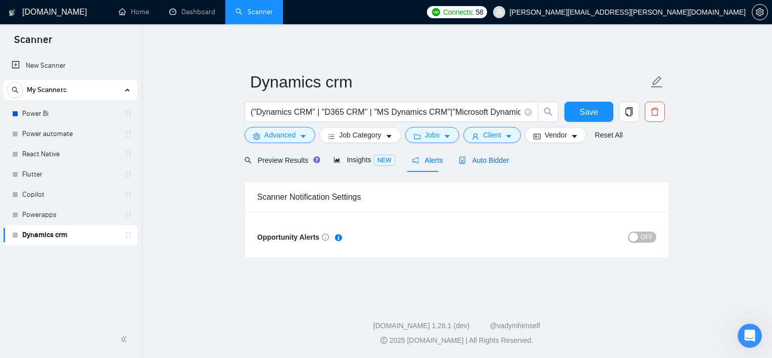
click at [483, 160] on span "Auto Bidder" at bounding box center [484, 160] width 50 height 8
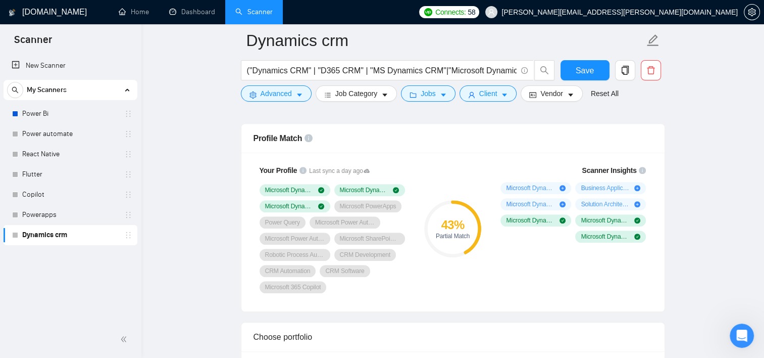
scroll to position [556, 0]
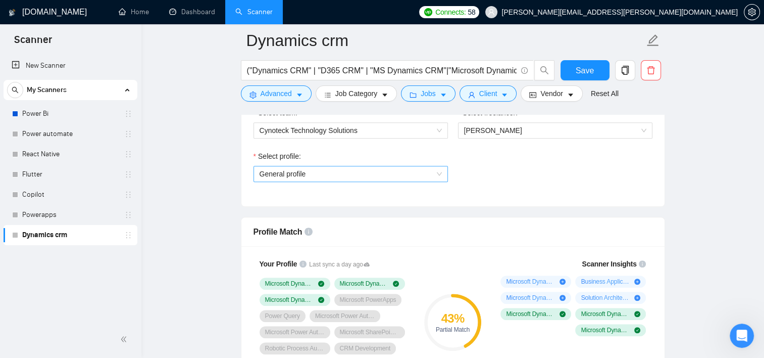
click at [359, 172] on span "General profile" at bounding box center [351, 173] width 182 height 15
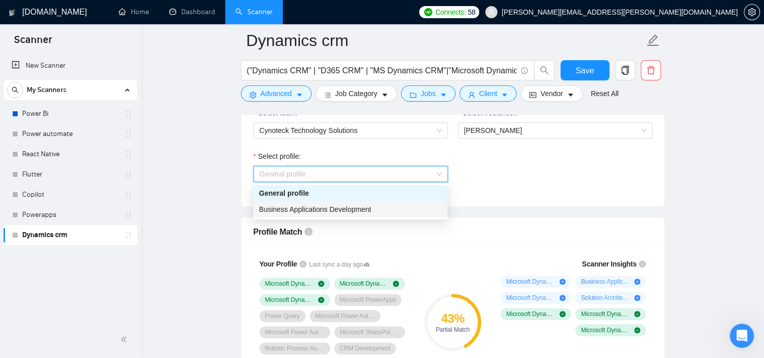
click at [356, 206] on span "Business Applications Development" at bounding box center [315, 209] width 112 height 8
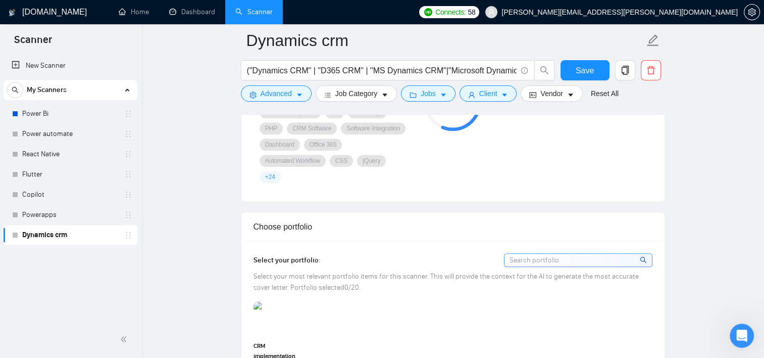
scroll to position [859, 0]
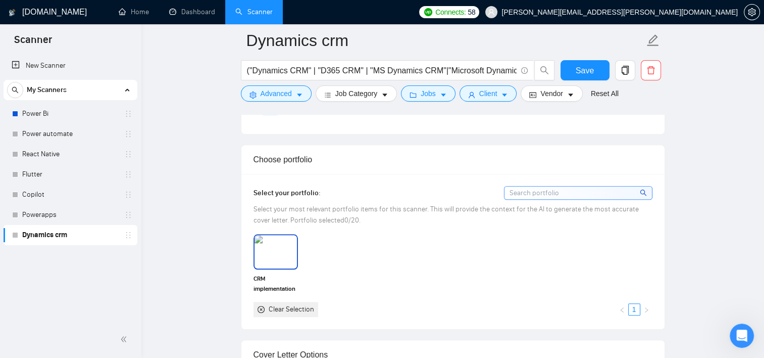
click at [282, 253] on img at bounding box center [276, 251] width 42 height 33
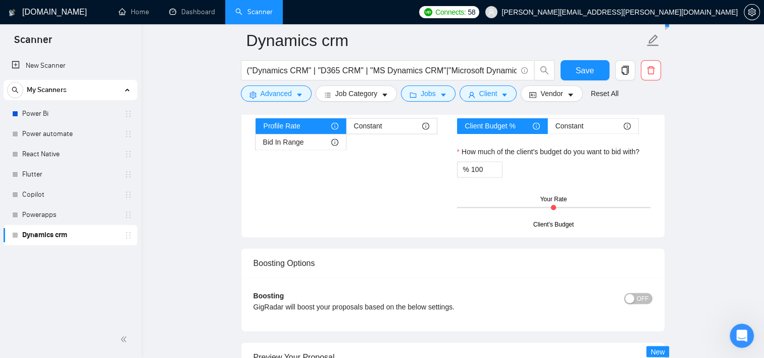
scroll to position [1566, 0]
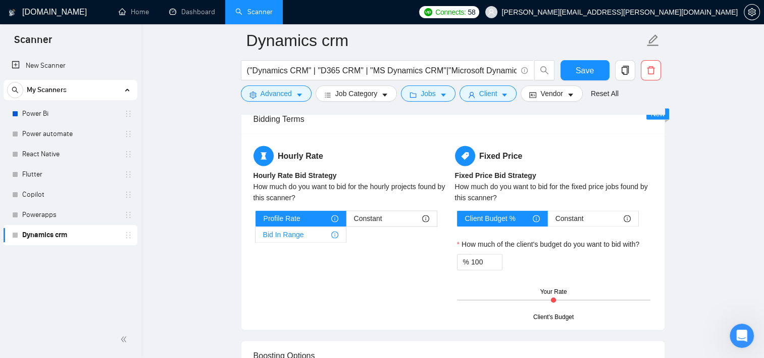
click at [301, 236] on span "Bid In Range" at bounding box center [283, 234] width 41 height 15
click at [256, 237] on input "Bid In Range" at bounding box center [256, 237] width 0 height 0
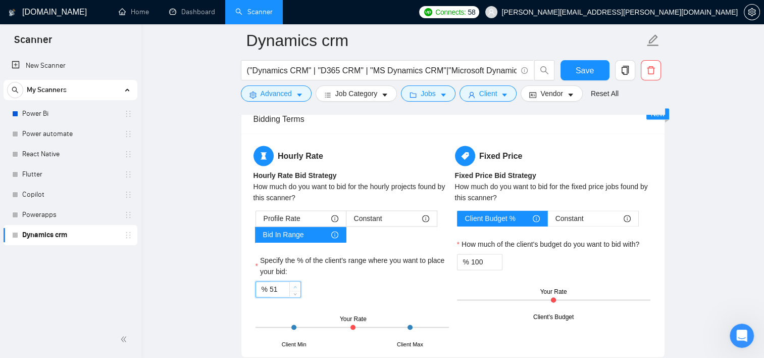
click at [295, 283] on span "up" at bounding box center [295, 286] width 6 height 6
drag, startPoint x: 282, startPoint y: 289, endPoint x: 271, endPoint y: 289, distance: 11.1
click at [271, 289] on input "53" at bounding box center [285, 288] width 31 height 15
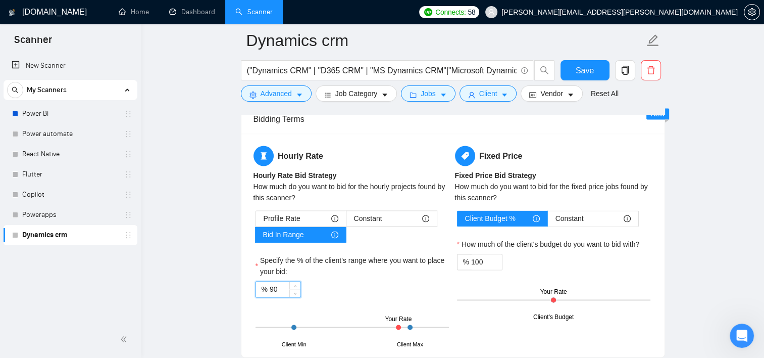
type input "90"
click at [419, 287] on div "% 90" at bounding box center [352, 289] width 193 height 16
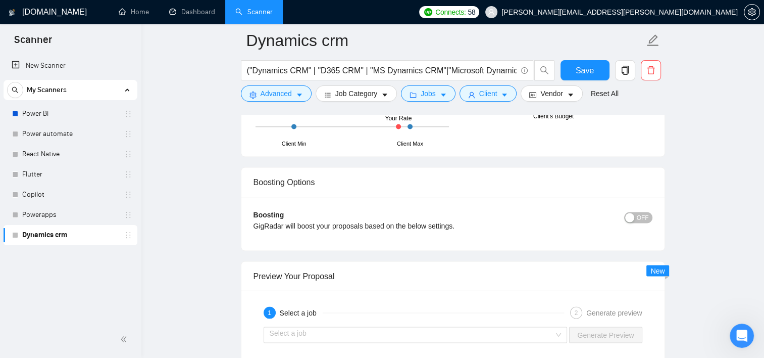
scroll to position [1768, 0]
click at [594, 69] on button "Save" at bounding box center [585, 70] width 49 height 20
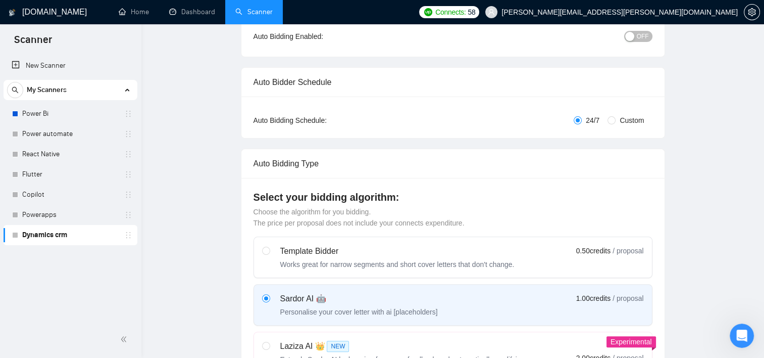
scroll to position [0, 0]
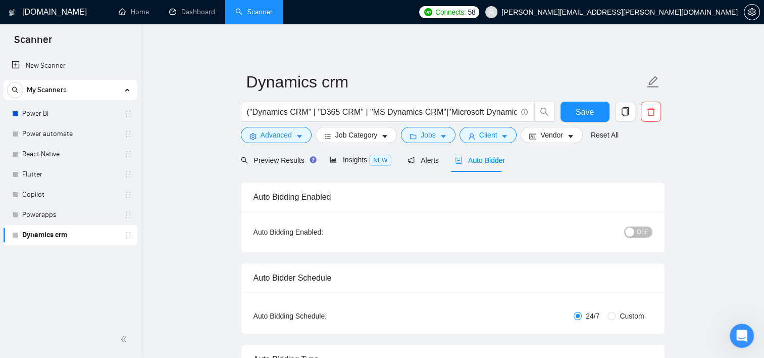
click at [465, 159] on span "Auto Bidder" at bounding box center [480, 160] width 50 height 8
click at [590, 117] on span "Save" at bounding box center [585, 112] width 18 height 13
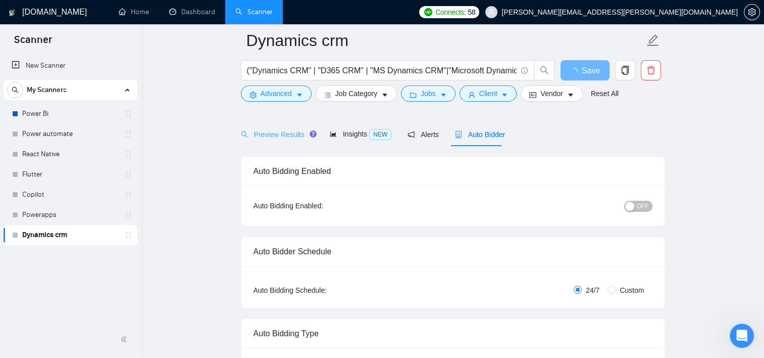
scroll to position [51, 0]
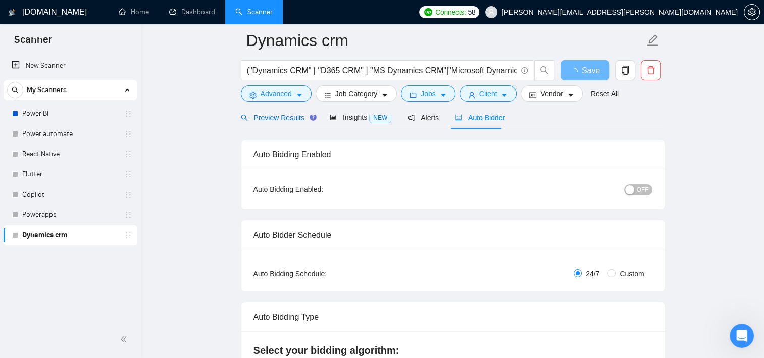
click at [289, 117] on span "Preview Results" at bounding box center [277, 118] width 73 height 8
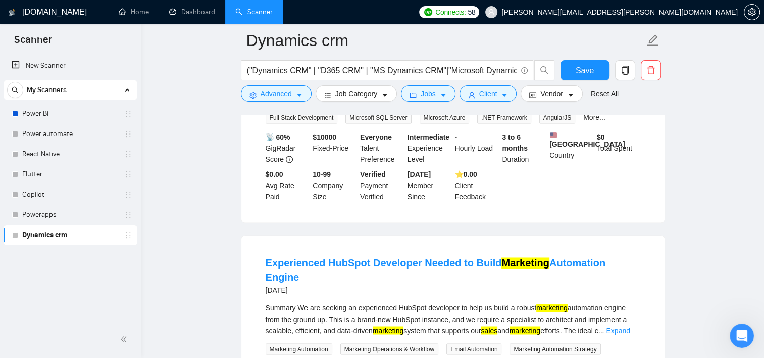
scroll to position [1603, 0]
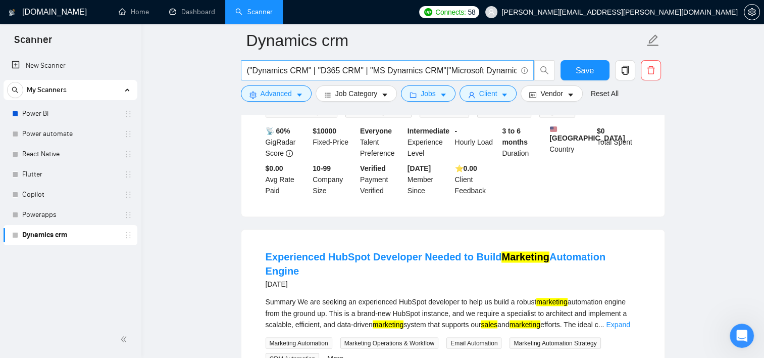
click at [493, 72] on input "("Dynamics CRM" | "D365 CRM" | "MS Dynamics CRM"|"Microsoft Dynamics CRM"| "Dyn…" at bounding box center [382, 70] width 270 height 13
click at [457, 72] on input "("Dynamics CRM" | "D365 CRM" | "MS Dynamics CRM"|"Microsoft Dynamics CRM"| "Dyn…" at bounding box center [382, 70] width 270 height 13
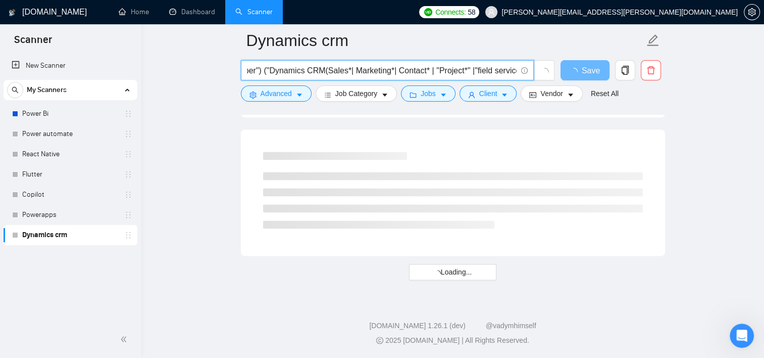
scroll to position [3, 0]
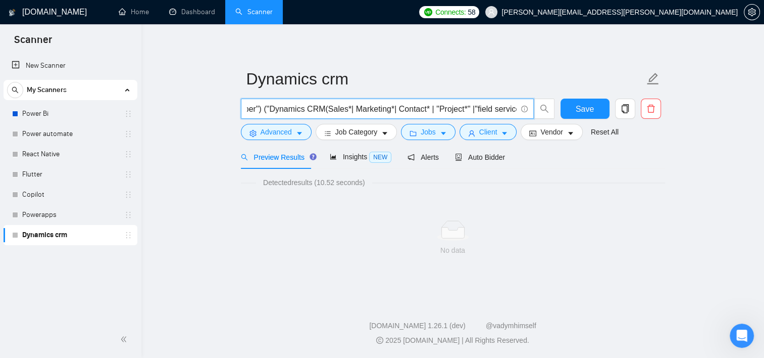
click at [425, 109] on input "("Dynamics CRM" | "D365 CRM" | "MS Dynamics CRM"|"Microsoft Dynamics CRM"| "Dyn…" at bounding box center [382, 109] width 270 height 13
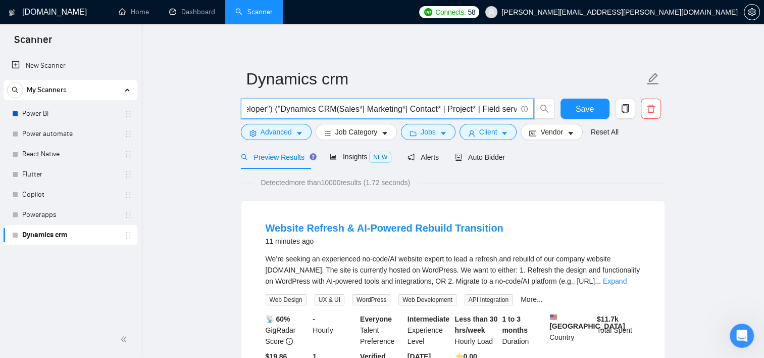
scroll to position [0, 456]
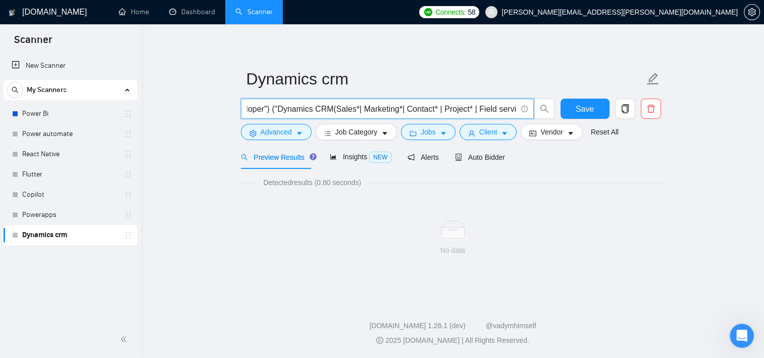
drag, startPoint x: 262, startPoint y: 108, endPoint x: 515, endPoint y: 122, distance: 253.9
click at [515, 122] on div "("Dynamics CRM" | "D365 CRM" | "MS Dynamics CRM"|"Microsoft Dynamics CRM"| "Dyn…" at bounding box center [398, 110] width 318 height 25
click at [515, 114] on input "("Dynamics CRM" | "D365 CRM" | "MS Dynamics CRM"|"Microsoft Dynamics CRM"| "Dyn…" at bounding box center [382, 109] width 270 height 13
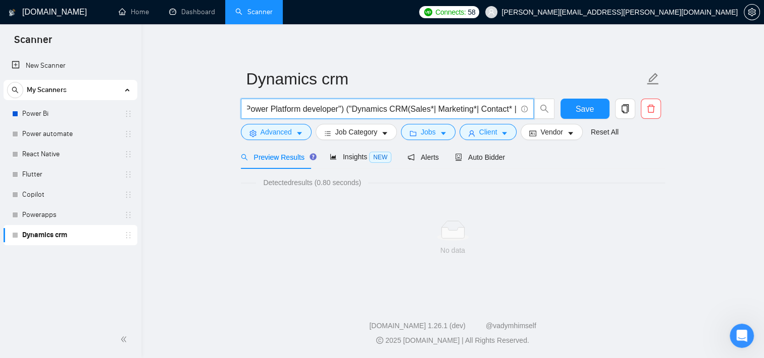
scroll to position [0, 369]
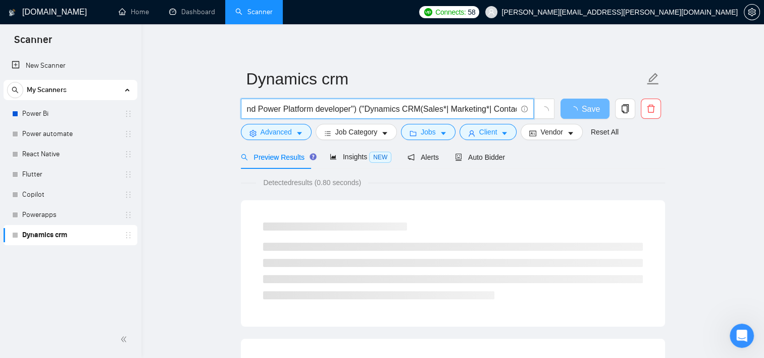
drag, startPoint x: 348, startPoint y: 110, endPoint x: 538, endPoint y: 120, distance: 191.2
click at [538, 120] on div "("Dynamics CRM" | "D365 CRM" | "MS Dynamics CRM"|"Microsoft Dynamics CRM"| "Dyn…" at bounding box center [398, 110] width 318 height 25
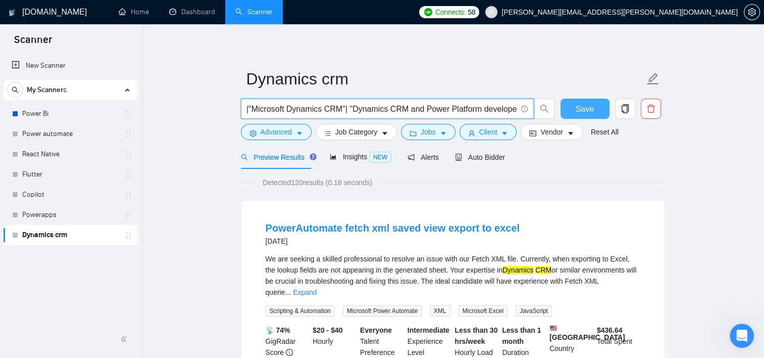
type input "("Dynamics CRM" | "D365 CRM" | "MS Dynamics CRM"|"Microsoft Dynamics CRM"| "Dyn…"
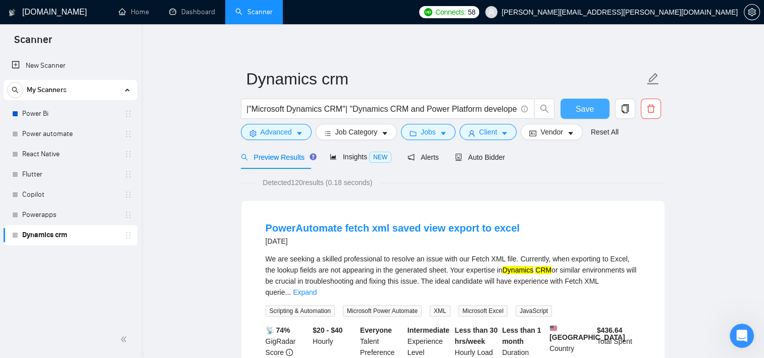
scroll to position [0, 0]
click at [583, 109] on span "Save" at bounding box center [585, 109] width 18 height 13
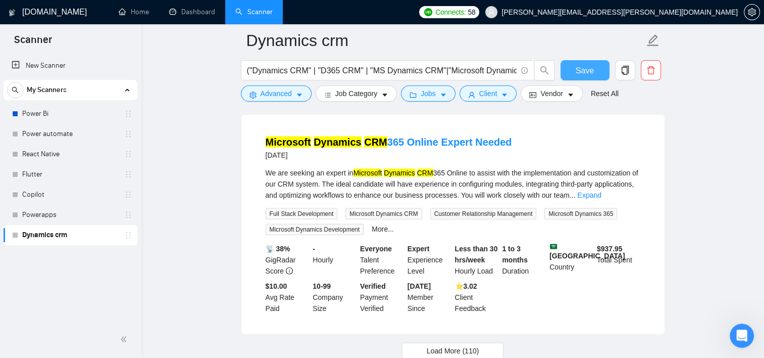
scroll to position [2207, 0]
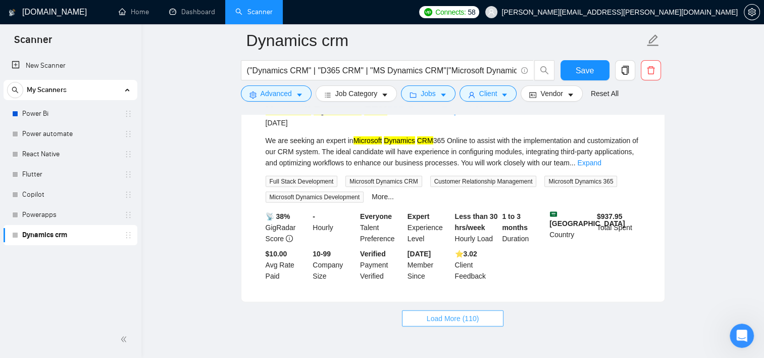
click at [463, 313] on span "Load More (110)" at bounding box center [453, 318] width 53 height 11
click at [572, 73] on button "Save" at bounding box center [585, 70] width 49 height 20
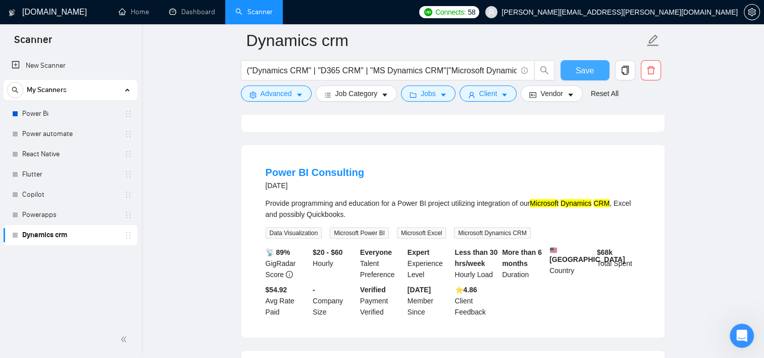
scroll to position [3190, 0]
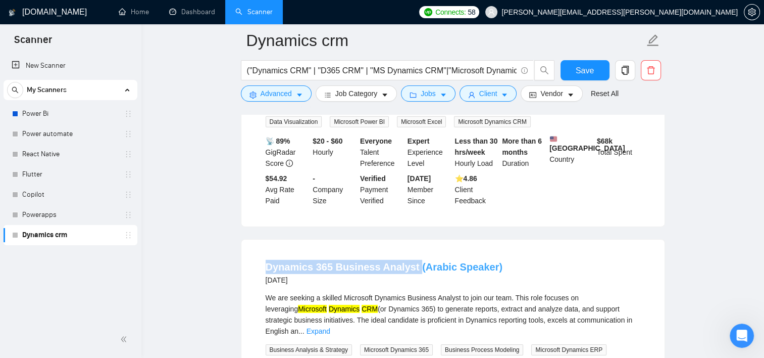
drag, startPoint x: 265, startPoint y: 203, endPoint x: 409, endPoint y: 208, distance: 144.0
click at [409, 252] on li "Dynamics 365 Business Analyst (Arabic Speaker) [DATE] We are seeking a skilled …" at bounding box center [453, 355] width 399 height 206
copy link "Dynamics 365 Business Analyst"
click at [268, 97] on span "Advanced" at bounding box center [276, 93] width 31 height 11
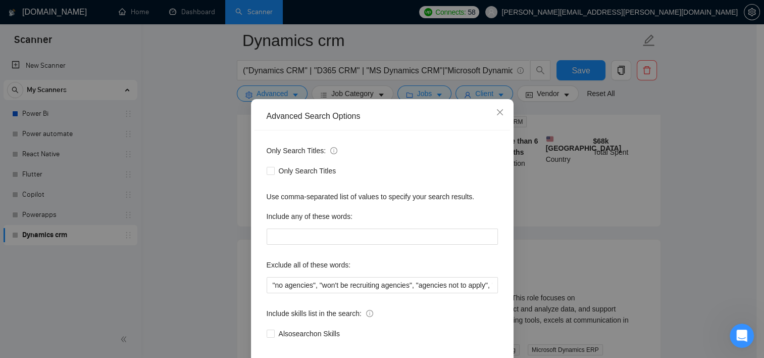
scroll to position [51, 0]
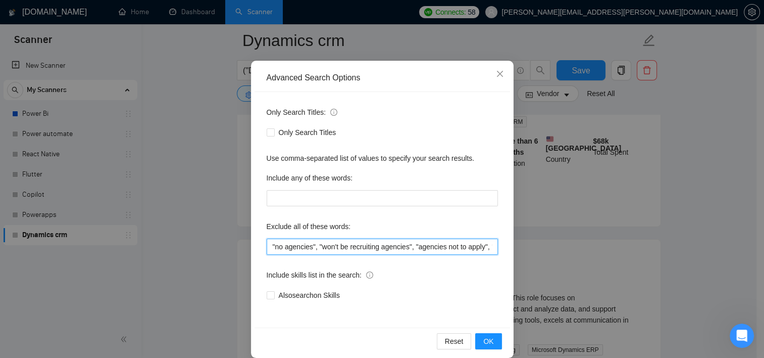
click at [425, 247] on input ""no agencies", "won't be recruiting agencies", "agencies not to apply", "no age…" at bounding box center [382, 246] width 231 height 16
click at [490, 247] on input ""no agencies", "won't be recruiting agencies", "agencies not to apply", "no age…" at bounding box center [382, 246] width 231 height 16
click at [482, 249] on input ""no agencies", "won't be recruiting agencies", "agencies not to apply", "no age…" at bounding box center [382, 246] width 231 height 16
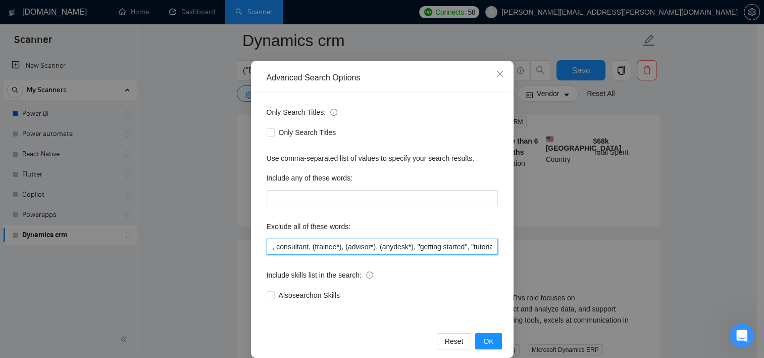
paste input "Dynamics 365 Business Analyst"
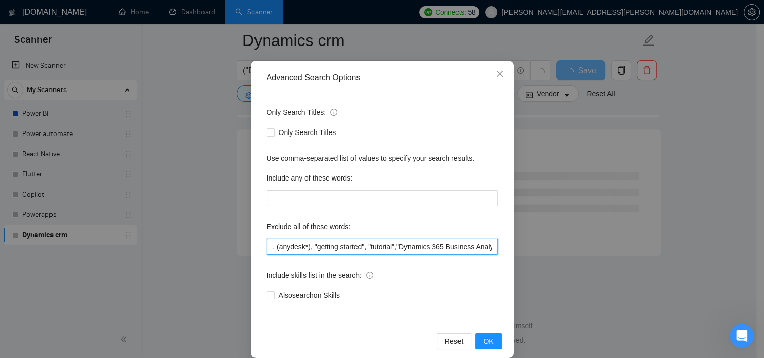
scroll to position [0, 1795]
type input ""no agencies", "won't be recruiting agencies", "agencies not to apply", "no age…"
click at [488, 339] on span "OK" at bounding box center [488, 340] width 10 height 11
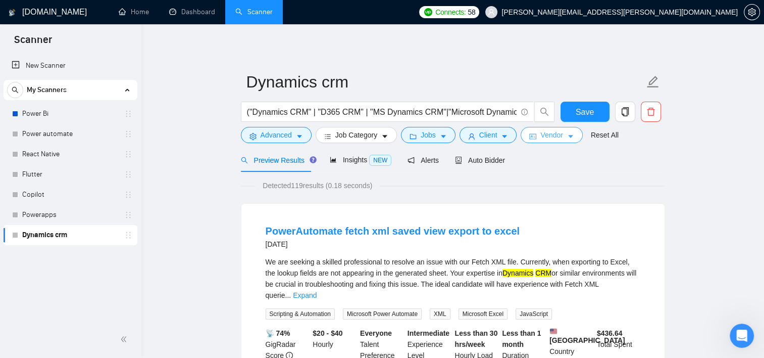
click at [558, 135] on span "Vendor" at bounding box center [551, 134] width 22 height 11
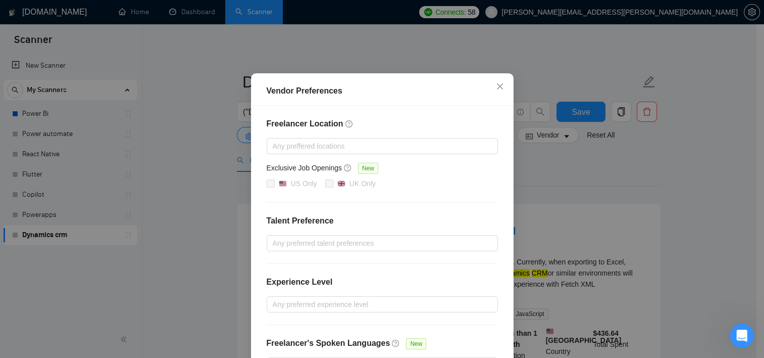
scroll to position [101, 0]
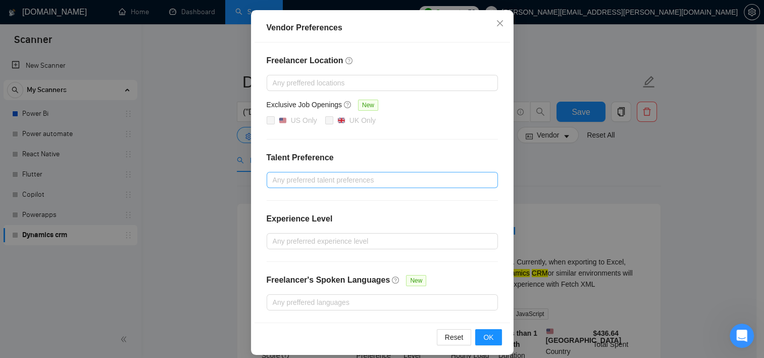
click at [342, 177] on div at bounding box center [377, 180] width 216 height 12
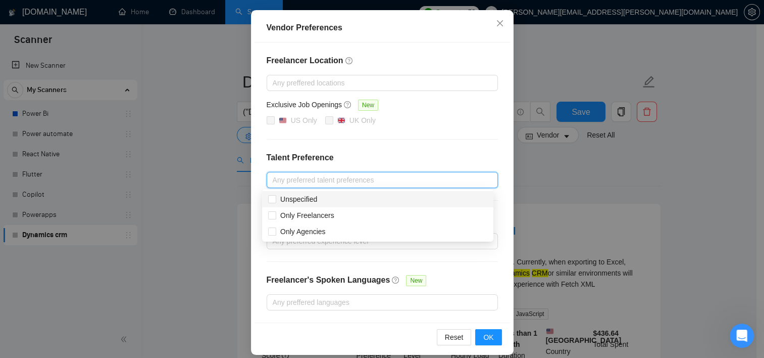
click at [342, 177] on div at bounding box center [377, 180] width 216 height 12
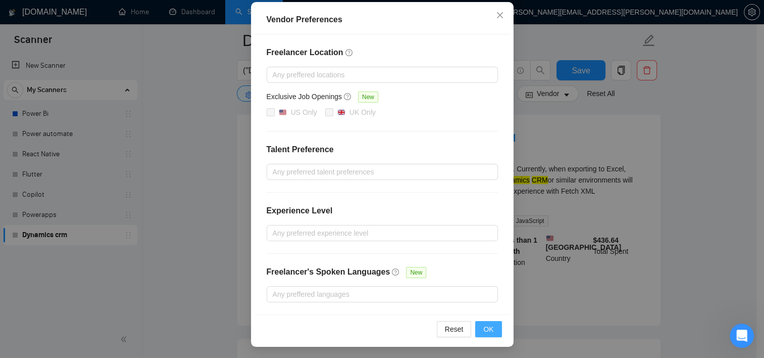
click at [483, 328] on span "OK" at bounding box center [488, 328] width 10 height 11
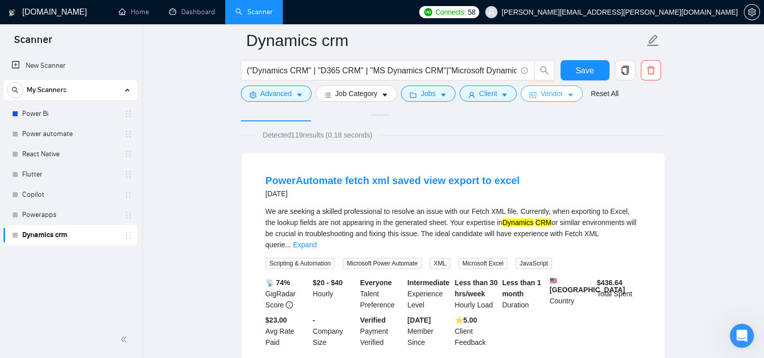
scroll to position [0, 0]
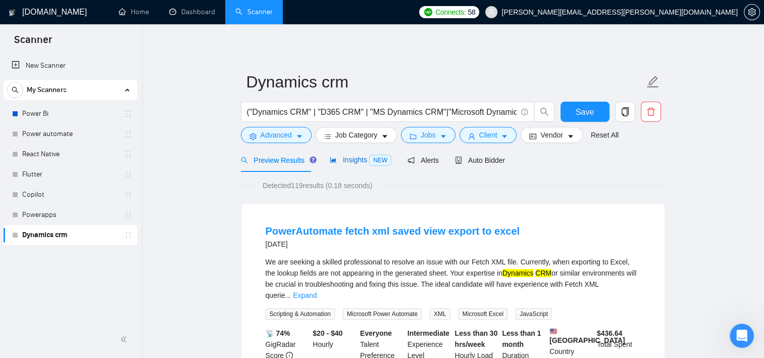
click at [349, 162] on span "Insights NEW" at bounding box center [361, 160] width 62 height 8
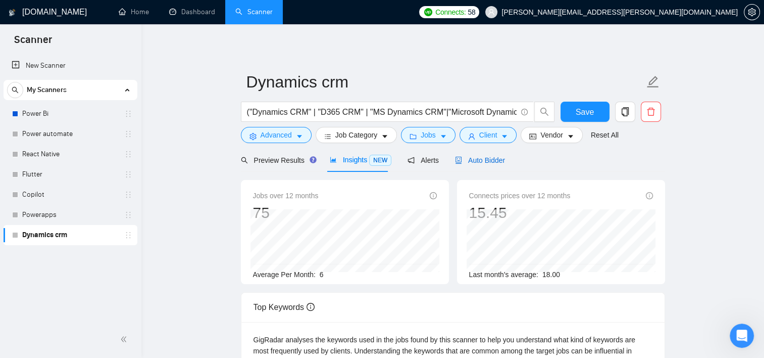
click at [467, 163] on span "Auto Bidder" at bounding box center [480, 160] width 50 height 8
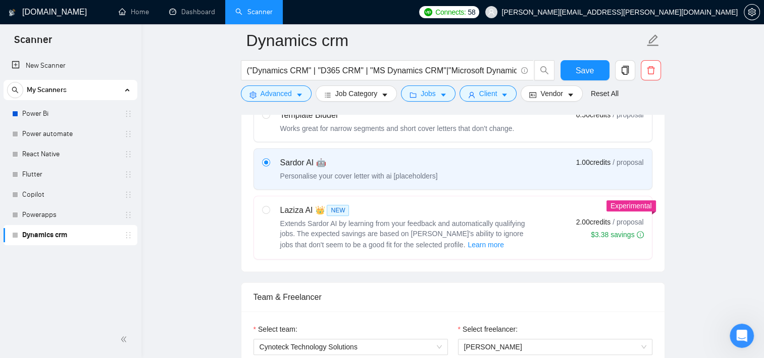
scroll to position [354, 0]
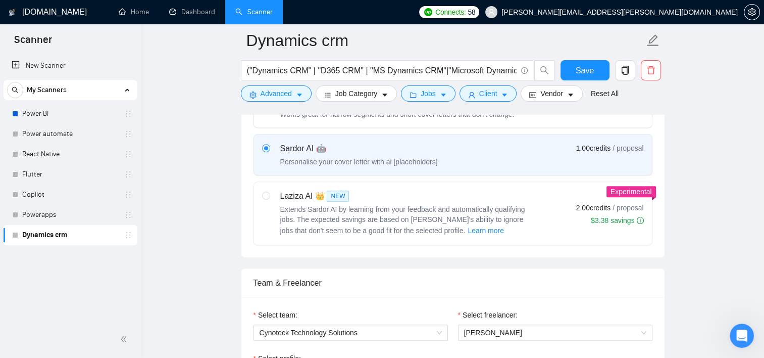
click at [285, 202] on div "Laziza AI 👑 NEW Extends Sardor AI by learning from your feedback and automatica…" at bounding box center [406, 213] width 253 height 46
click at [269, 198] on input "radio" at bounding box center [265, 194] width 7 height 7
radio input "true"
radio input "false"
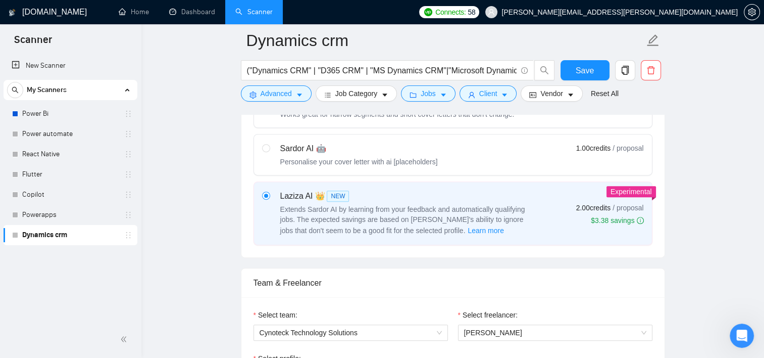
click at [368, 157] on div "Personalise your cover letter with ai [placeholders]" at bounding box center [359, 162] width 158 height 10
click at [269, 151] on input "radio" at bounding box center [265, 147] width 7 height 7
radio input "true"
radio input "false"
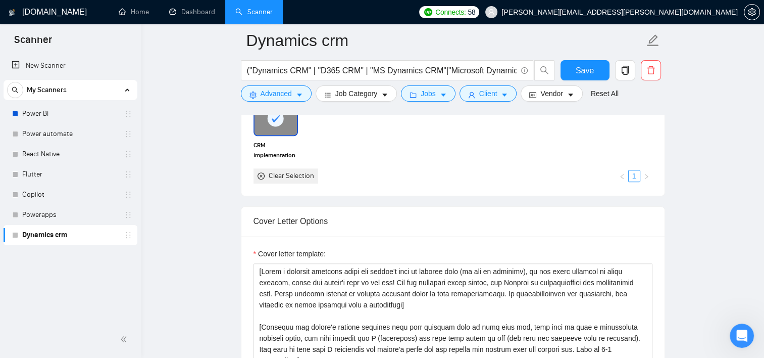
scroll to position [1010, 0]
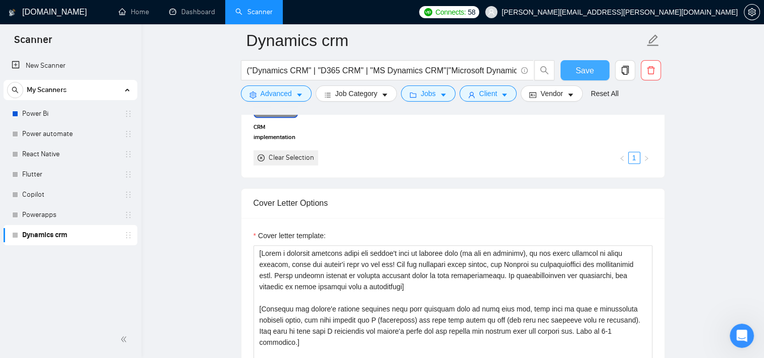
click at [577, 75] on span "Save" at bounding box center [585, 70] width 18 height 13
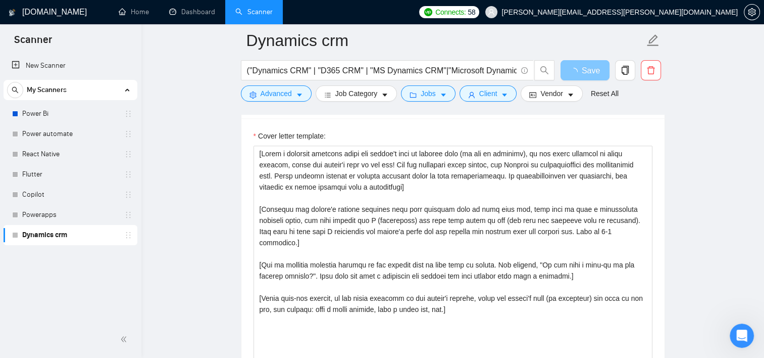
scroll to position [1212, 0]
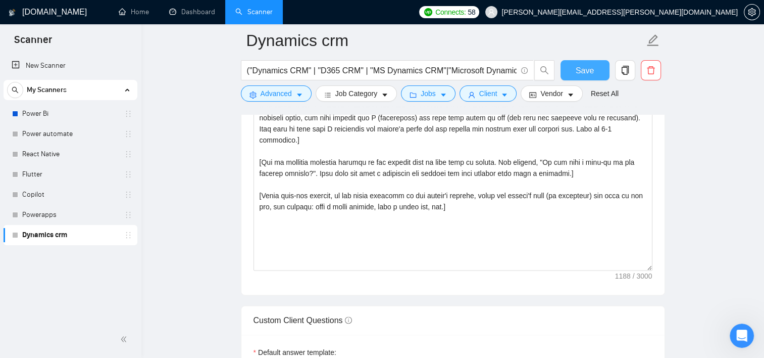
click at [594, 78] on button "Save" at bounding box center [585, 70] width 49 height 20
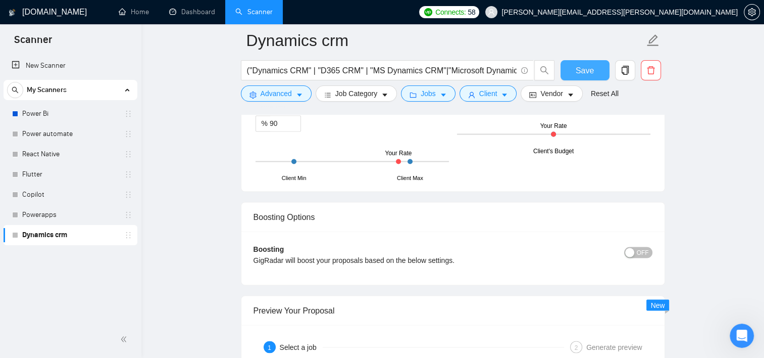
scroll to position [1616, 0]
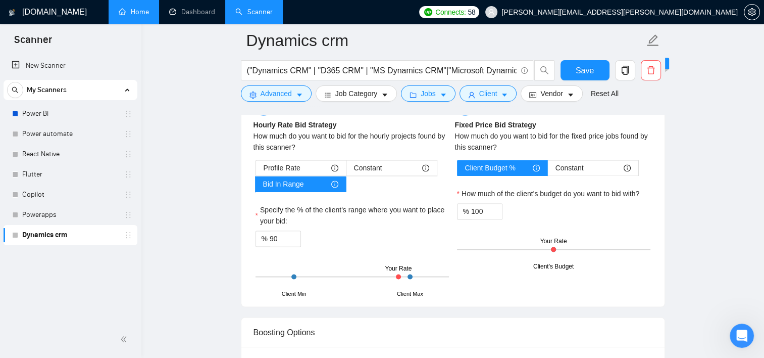
click at [130, 16] on link "Home" at bounding box center [134, 12] width 30 height 9
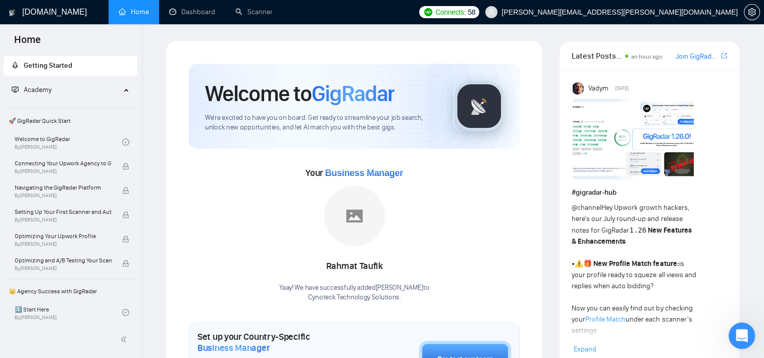
click at [738, 322] on html at bounding box center [740, 334] width 24 height 24
click at [46, 140] on link "Welcome to GigRadar By [PERSON_NAME]" at bounding box center [69, 142] width 108 height 22
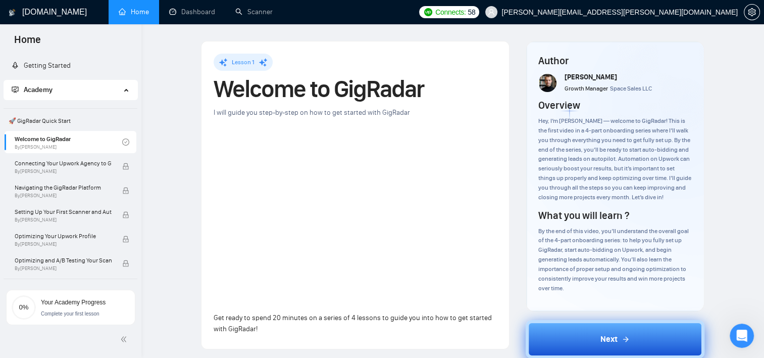
click at [587, 343] on button "Next" at bounding box center [615, 339] width 179 height 38
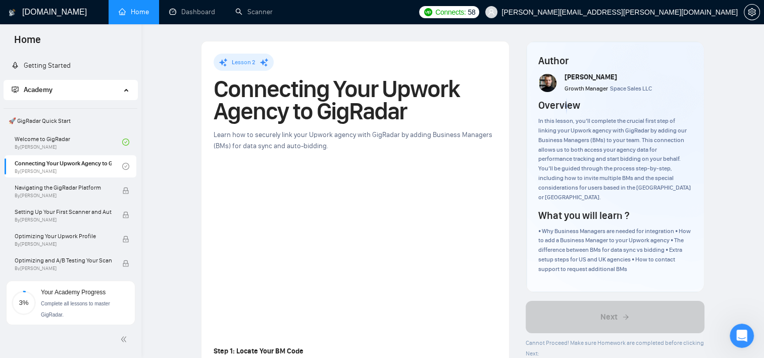
click at [597, 281] on div "Author [PERSON_NAME] Growth Manager Space Sales LLC Overview In this lesson, yo…" at bounding box center [615, 166] width 178 height 251
click at [51, 190] on span "Navigating the GigRadar Platform" at bounding box center [63, 187] width 97 height 10
click at [81, 164] on link "Connecting Your Upwork Agency to GigRadar By [PERSON_NAME]" at bounding box center [69, 166] width 108 height 22
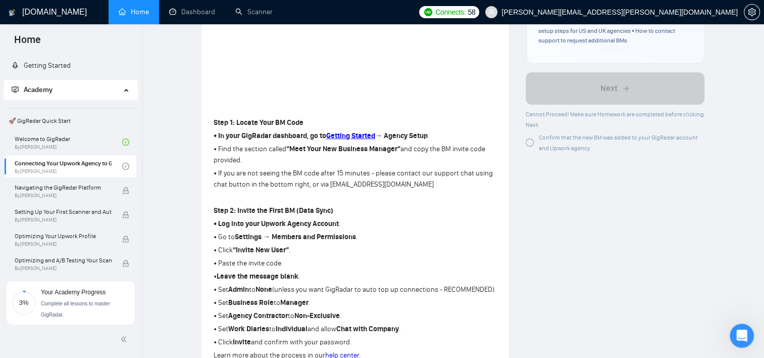
scroll to position [253, 0]
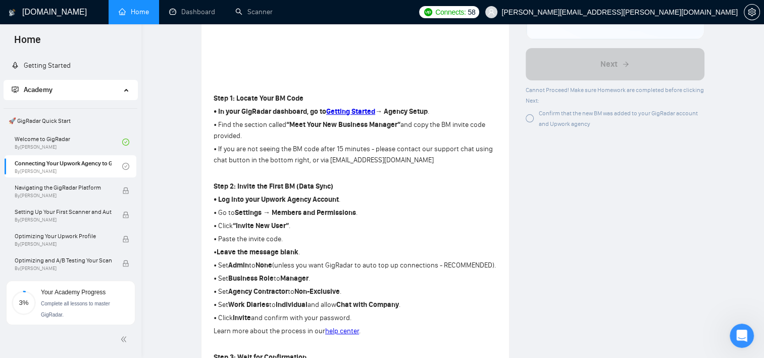
click at [529, 114] on div at bounding box center [530, 118] width 8 height 8
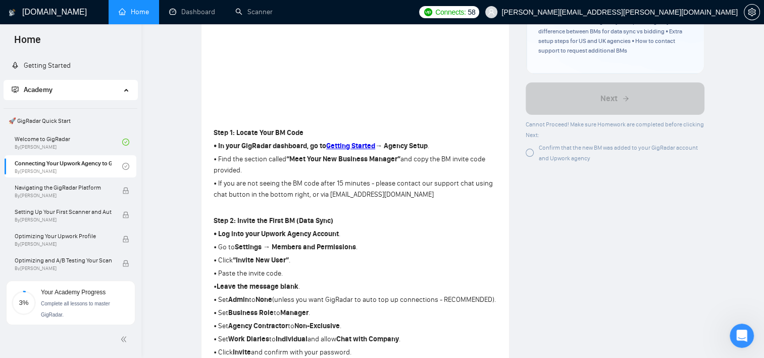
scroll to position [101, 0]
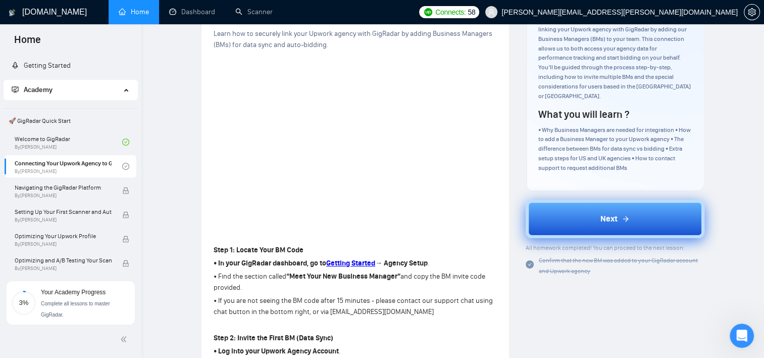
click at [582, 208] on button "Next" at bounding box center [615, 219] width 179 height 38
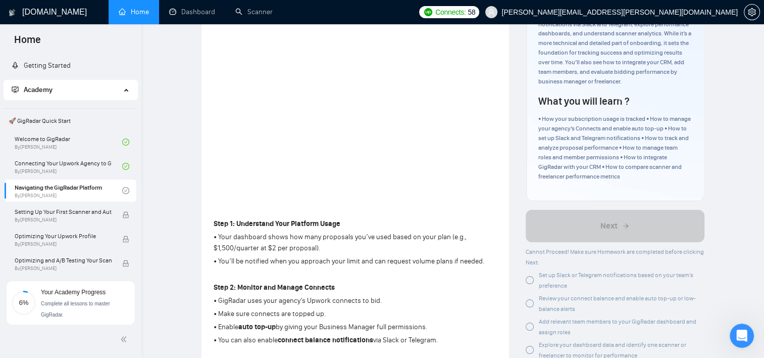
scroll to position [152, 0]
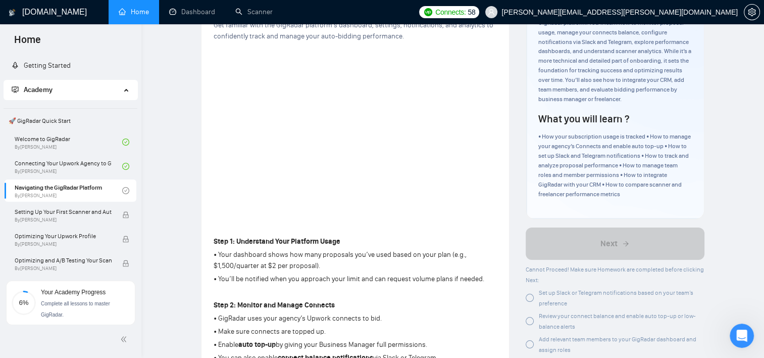
scroll to position [101, 0]
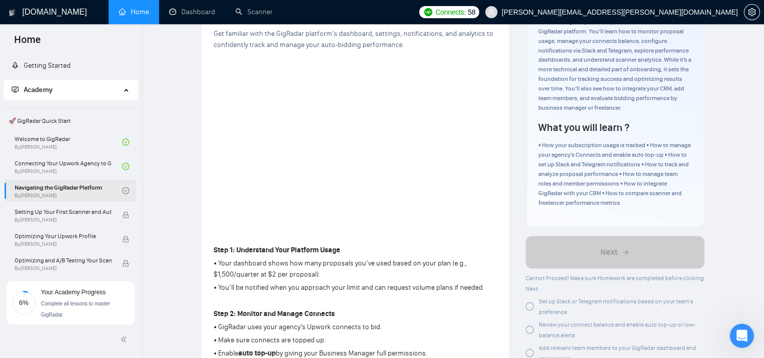
click at [90, 189] on link "Navigating the GigRadar Platform By [PERSON_NAME]" at bounding box center [69, 190] width 108 height 22
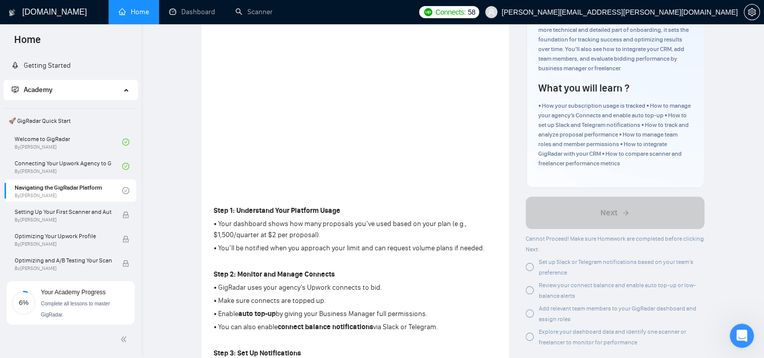
scroll to position [152, 0]
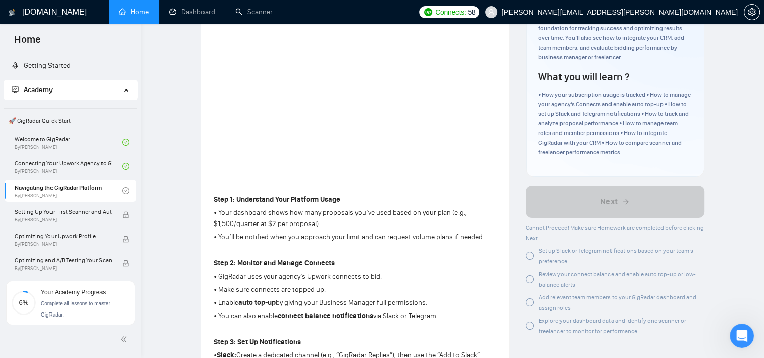
click at [528, 255] on div at bounding box center [530, 256] width 8 height 8
click at [530, 281] on div at bounding box center [530, 279] width 8 height 8
click at [529, 306] on div at bounding box center [530, 302] width 8 height 8
click at [528, 325] on div at bounding box center [530, 325] width 8 height 8
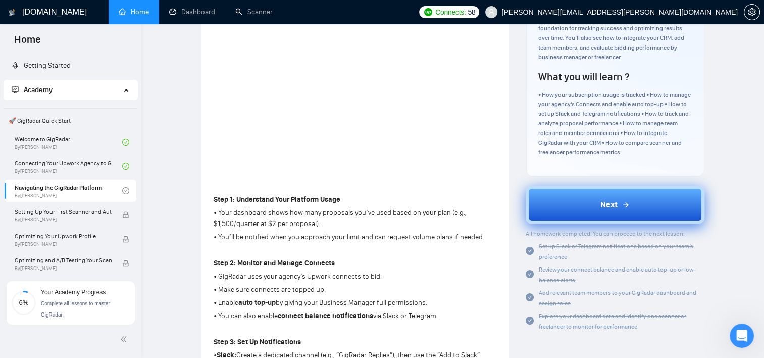
click at [587, 209] on button "Next" at bounding box center [615, 204] width 179 height 38
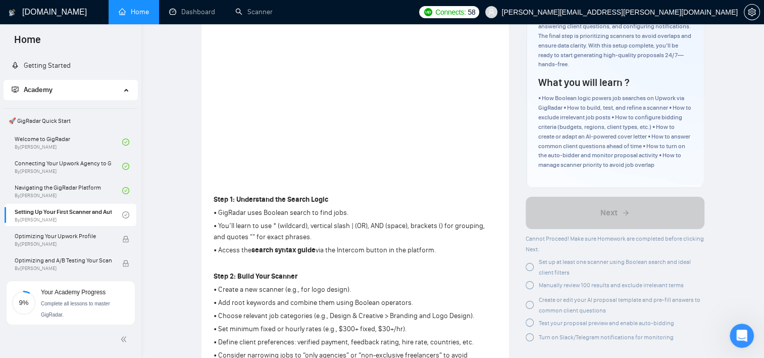
scroll to position [51, 0]
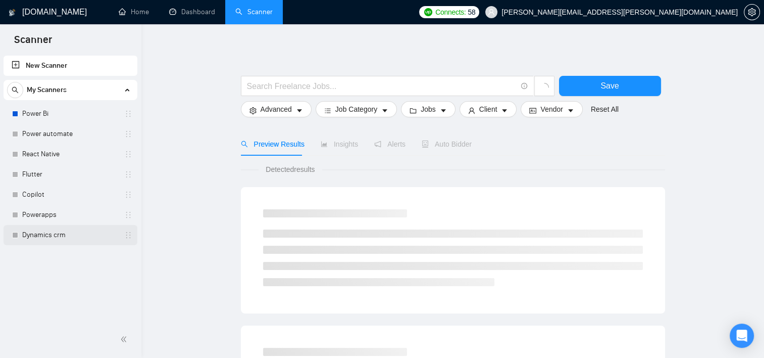
click at [76, 238] on link "Dynamics crm" at bounding box center [70, 235] width 96 height 20
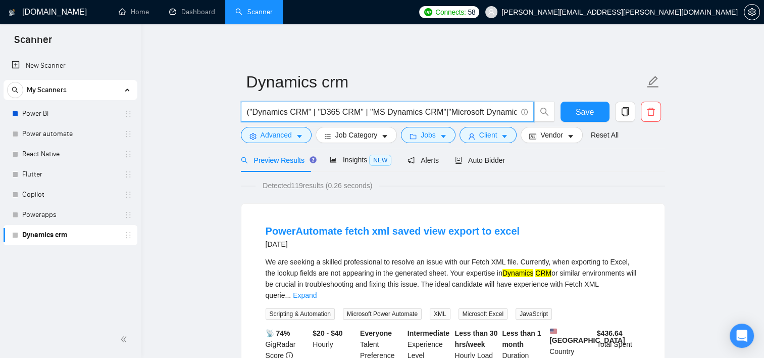
click at [466, 110] on input "("Dynamics CRM" | "D365 CRM" | "MS Dynamics CRM"|"Microsoft Dynamics CRM"| "Dyn…" at bounding box center [382, 112] width 270 height 13
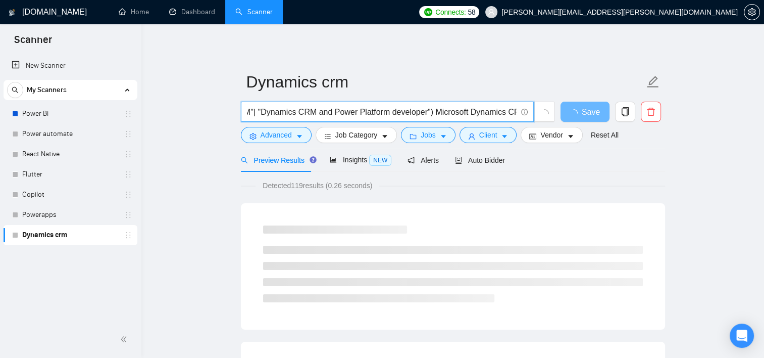
scroll to position [0, 294]
click at [422, 114] on input "("Dynamics CRM" | "D365 CRM" | "MS Dynamics CRM"|"Microsoft Dynamics CRM"| "Dyn…" at bounding box center [382, 112] width 270 height 13
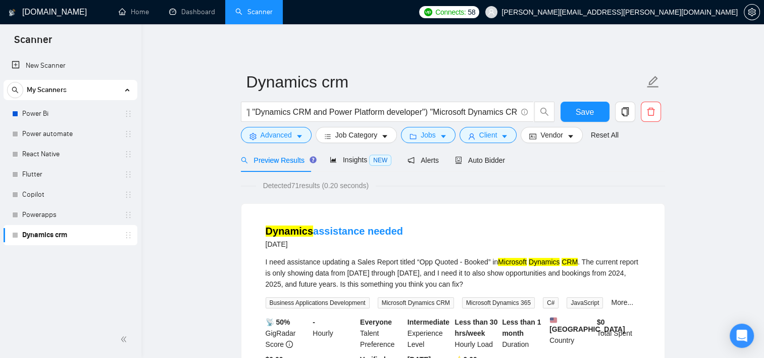
scroll to position [0, 0]
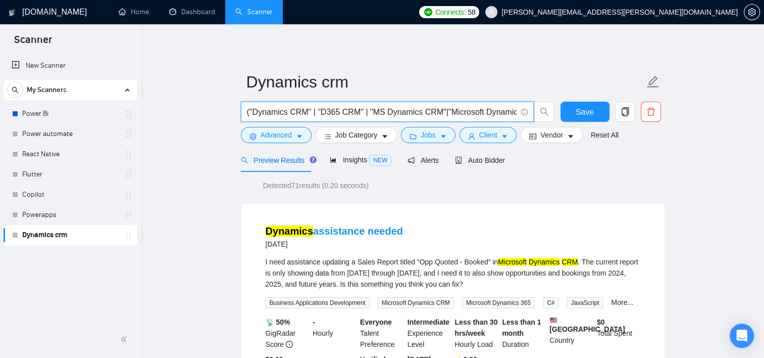
click at [497, 118] on span "("Dynamics CRM" | "D365 CRM" | "MS Dynamics CRM"|"Microsoft Dynamics CRM"| "Dyn…" at bounding box center [387, 112] width 293 height 20
click at [498, 108] on input "("Dynamics CRM" | "D365 CRM" | "MS Dynamics CRM"|"Microsoft Dynamics CRM"| "Dyn…" at bounding box center [382, 112] width 270 height 13
click at [418, 113] on input "("Dynamics CRM" | "D365 CRM" | "MS Dynamics CRM"|"Microsoft Dynamics CRM"| "Dyn…" at bounding box center [382, 112] width 270 height 13
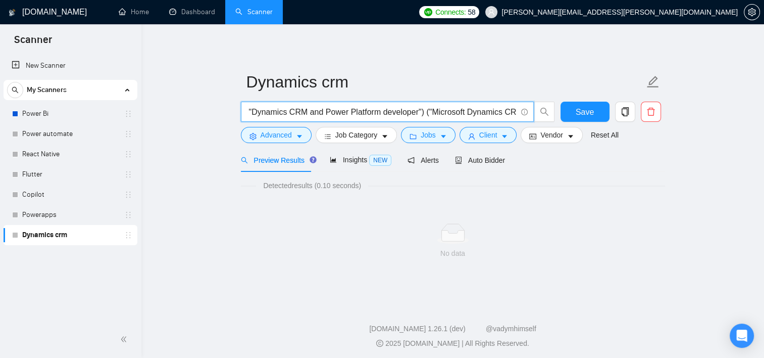
scroll to position [0, 0]
click at [487, 113] on input "("Dynamics CRM" | "D365 CRM" | "MS Dynamics CRM"|"Microsoft Dynamics CRM"| "Dyn…" at bounding box center [382, 112] width 270 height 13
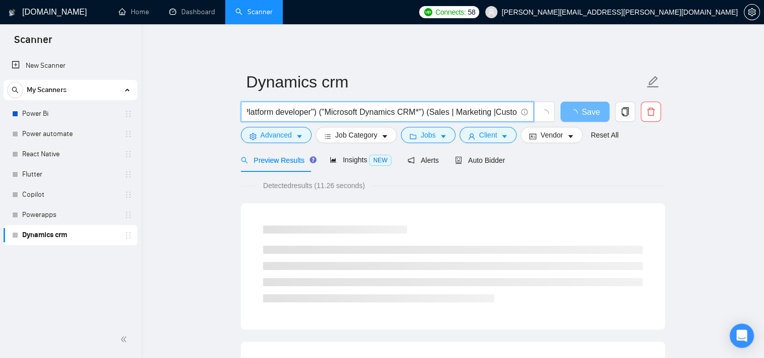
scroll to position [0, 411]
click at [432, 111] on input "("Dynamics CRM" | "D365 CRM" | "MS Dynamics CRM"|"Microsoft Dynamics CRM"| "Dyn…" at bounding box center [382, 112] width 270 height 13
click at [480, 111] on input "("Dynamics CRM" | "D365 CRM" | "MS Dynamics CRM"|"Microsoft Dynamics CRM"| "Dyn…" at bounding box center [382, 112] width 270 height 13
click at [479, 111] on input "("Dynamics CRM" | "D365 CRM" | "MS Dynamics CRM"|"Microsoft Dynamics CRM"| "Dyn…" at bounding box center [382, 112] width 270 height 13
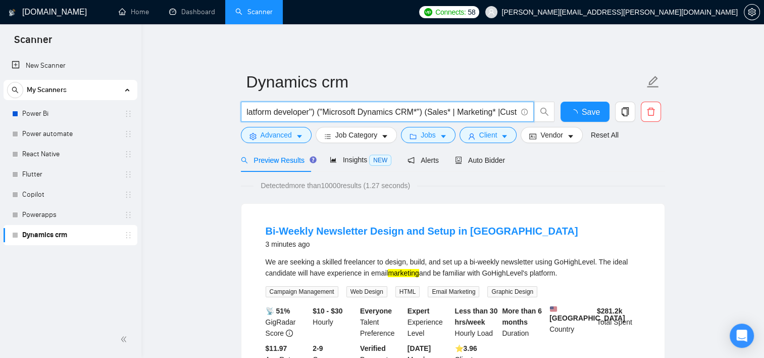
click at [511, 111] on input "("Dynamics CRM" | "D365 CRM" | "MS Dynamics CRM"|"Microsoft Dynamics CRM"| "Dyn…" at bounding box center [382, 112] width 270 height 13
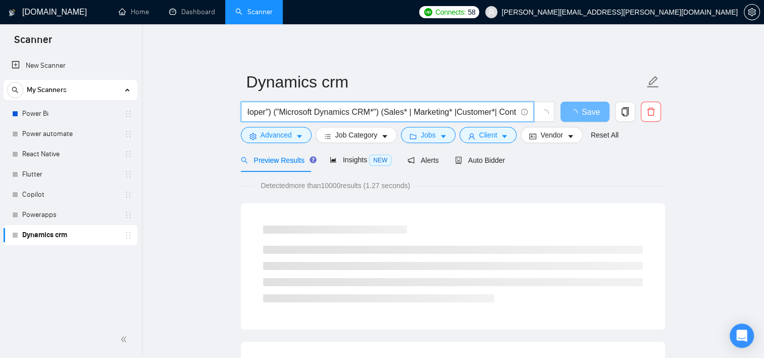
scroll to position [0, 457]
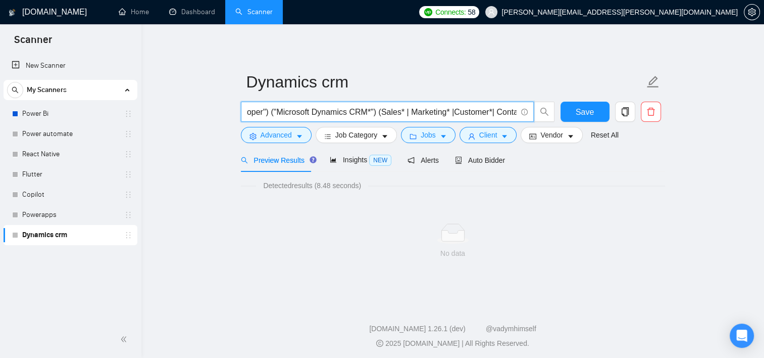
click at [259, 115] on input "("Dynamics CRM" | "D365 CRM" | "MS Dynamics CRM"|"Microsoft Dynamics CRM"| "Dyn…" at bounding box center [382, 112] width 270 height 13
click at [359, 111] on input "("Dynamics CRM" | "D365 CRM" | "MS Dynamics CRM"|"Microsoft Dynamics CRM"| "Dyn…" at bounding box center [382, 112] width 270 height 13
drag, startPoint x: 368, startPoint y: 112, endPoint x: 556, endPoint y: 111, distance: 187.9
click at [556, 111] on div "("Dynamics CRM" | "D365 CRM" | "MS Dynamics CRM"|"Microsoft Dynamics CRM"| "Dyn…" at bounding box center [398, 114] width 318 height 25
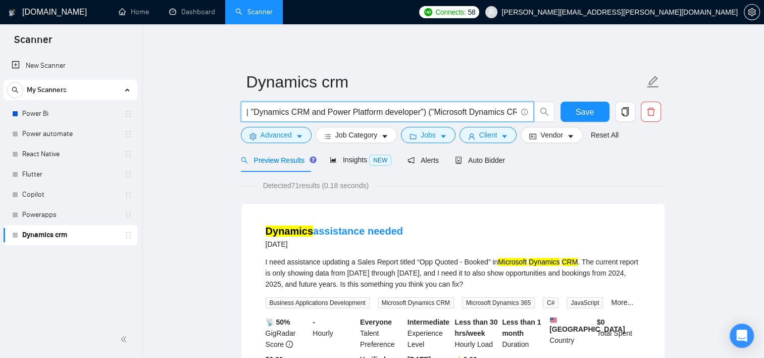
click at [514, 109] on input "("Dynamics CRM" | "D365 CRM" | "MS Dynamics CRM"|"Microsoft Dynamics CRM"| "Dyn…" at bounding box center [382, 112] width 270 height 13
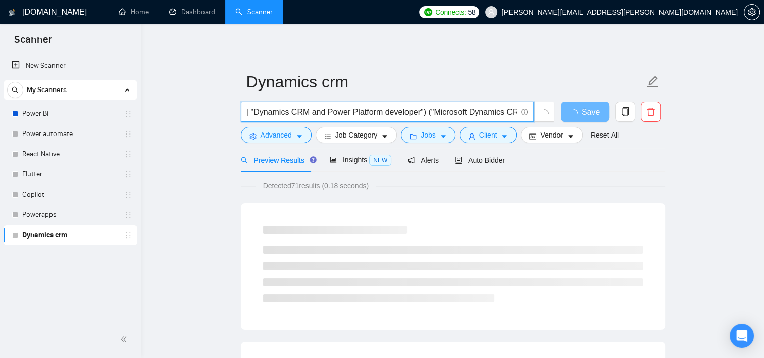
scroll to position [0, 302]
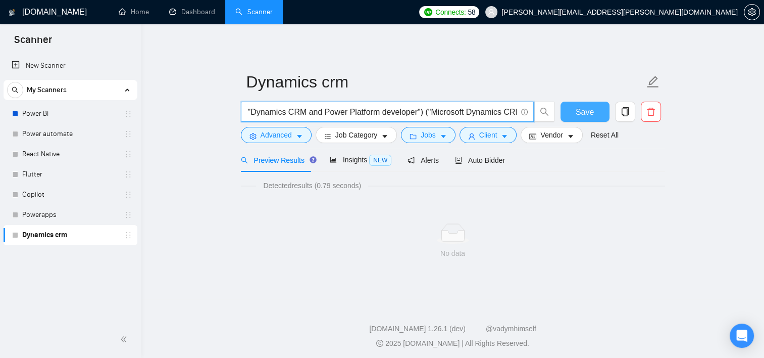
click at [588, 106] on span "Save" at bounding box center [585, 112] width 18 height 13
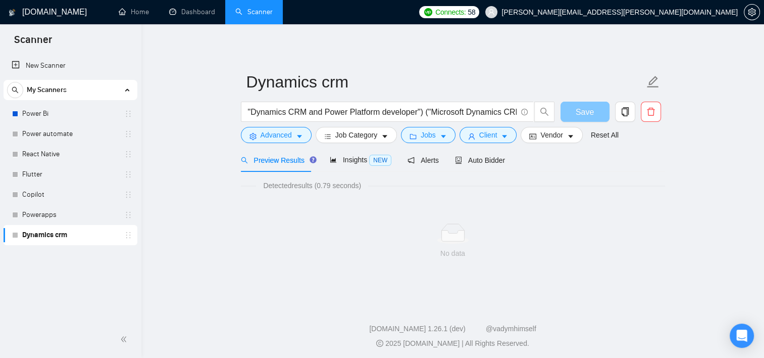
scroll to position [0, 0]
click at [501, 113] on input "("Dynamics CRM" | "D365 CRM" | "MS Dynamics CRM"|"Microsoft Dynamics CRM"| "Dyn…" at bounding box center [382, 112] width 270 height 13
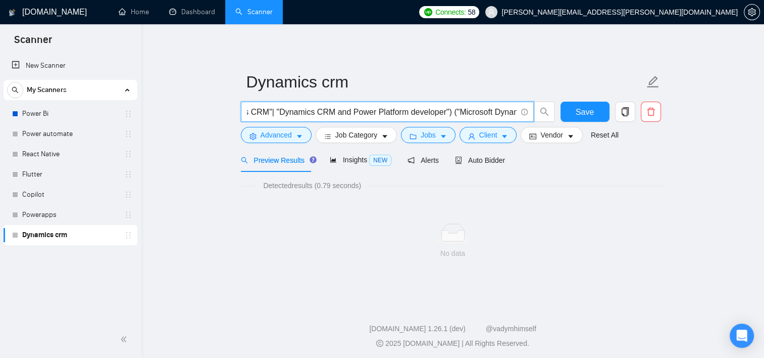
scroll to position [0, 302]
click at [417, 117] on input "("Dynamics CRM" | "D365 CRM" | "MS Dynamics CRM"|"Microsoft Dynamics CRM"| "Dyn…" at bounding box center [382, 112] width 270 height 13
click at [513, 108] on input "("Dynamics CRM" | "D365 CRM" | "MS Dynamics CRM"|"Microsoft Dynamics CRM"| "Dyn…" at bounding box center [382, 112] width 270 height 13
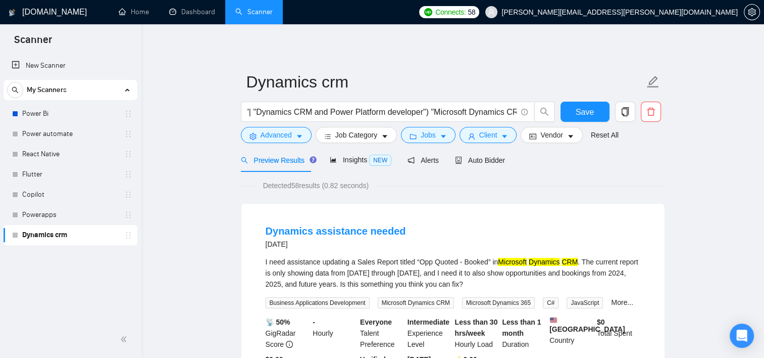
scroll to position [0, 0]
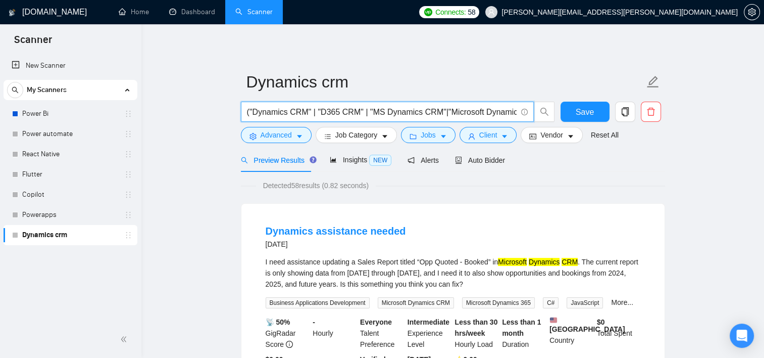
click at [516, 114] on input "("Dynamics CRM" | "D365 CRM" | "MS Dynamics CRM"|"Microsoft Dynamics CRM"| "Dyn…" at bounding box center [382, 112] width 270 height 13
drag, startPoint x: 516, startPoint y: 115, endPoint x: 419, endPoint y: 116, distance: 97.5
click at [419, 116] on input "("Dynamics CRM" | "D365 CRM" | "MS Dynamics CRM"|"Microsoft Dynamics CRM"| "Dyn…" at bounding box center [382, 112] width 270 height 13
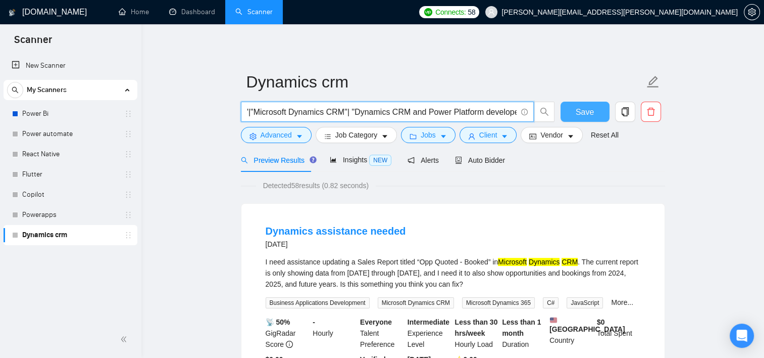
click at [588, 109] on span "Save" at bounding box center [585, 112] width 18 height 13
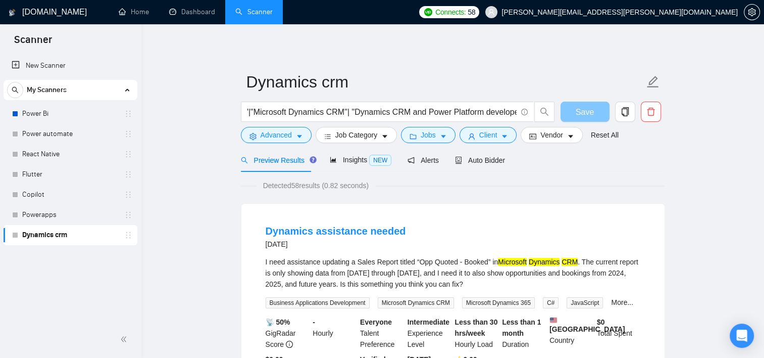
scroll to position [0, 0]
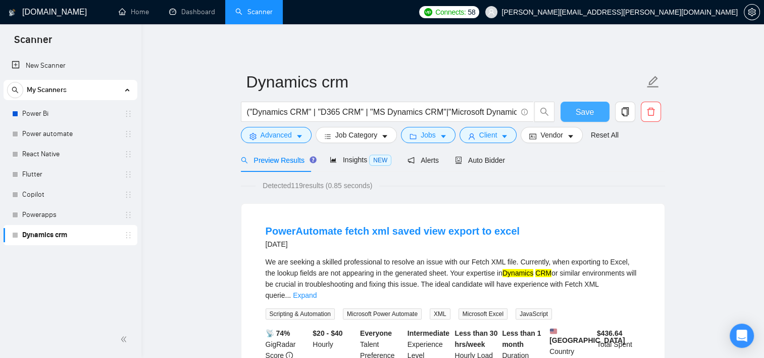
click at [589, 107] on span "Save" at bounding box center [585, 112] width 18 height 13
click at [251, 115] on input "("Dynamics CRM" | "D365 CRM" | "MS Dynamics CRM"|"Microsoft Dynamics CRM"| "Dyn…" at bounding box center [382, 112] width 270 height 13
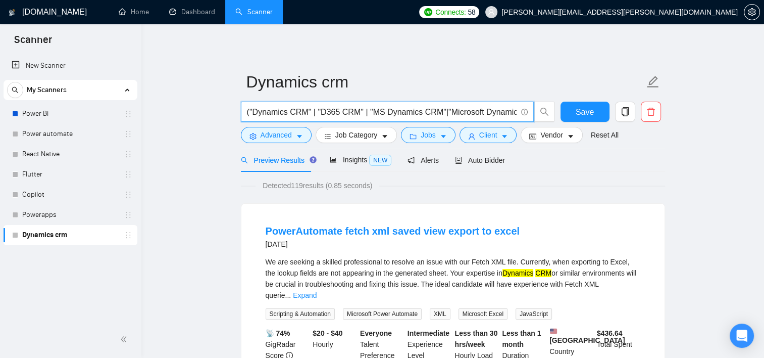
click at [249, 110] on input "("Dynamics CRM" | "D365 CRM" | "MS Dynamics CRM"|"Microsoft Dynamics CRM"| "Dyn…" at bounding box center [382, 112] width 270 height 13
type input ""Dynamics CRM" | "D365 CRM" | "MS Dynamics CRM"|"Microsoft Dynamics CRM"| "Dyna…"
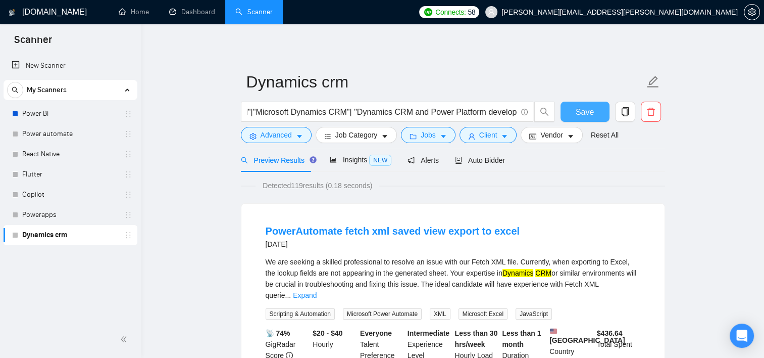
scroll to position [0, 0]
click at [592, 117] on span "Save" at bounding box center [585, 112] width 18 height 13
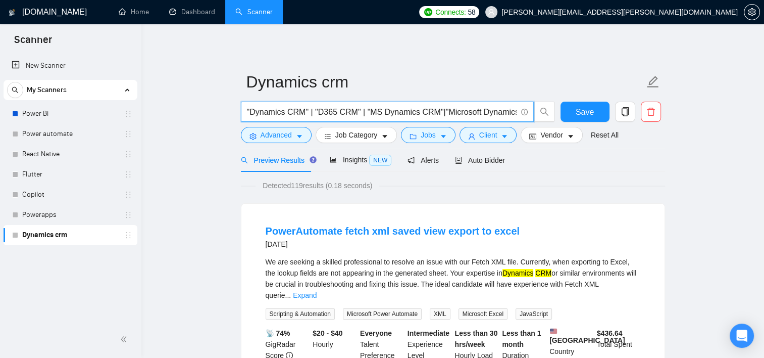
click at [497, 110] on input ""Dynamics CRM" | "D365 CRM" | "MS Dynamics CRM"|"Microsoft Dynamics CRM"| "Dyna…" at bounding box center [382, 112] width 270 height 13
click at [303, 110] on input ""Dynamics CRM" | "D365 CRM" | "MS Dynamics CRM"|"Microsoft Dynamics CRM"| "Dyna…" at bounding box center [382, 112] width 270 height 13
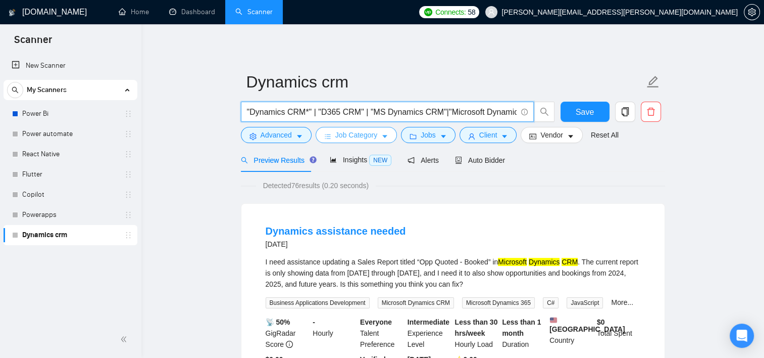
type input ""Dynamics CRM" | "D365 CRM" | "MS Dynamics CRM"|"Microsoft Dynamics CRM"| "Dyna…"
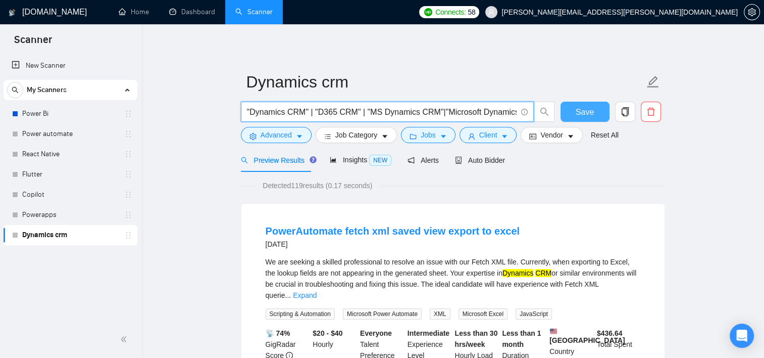
click at [576, 113] on span "Save" at bounding box center [585, 112] width 18 height 13
